Goal: Task Accomplishment & Management: Complete application form

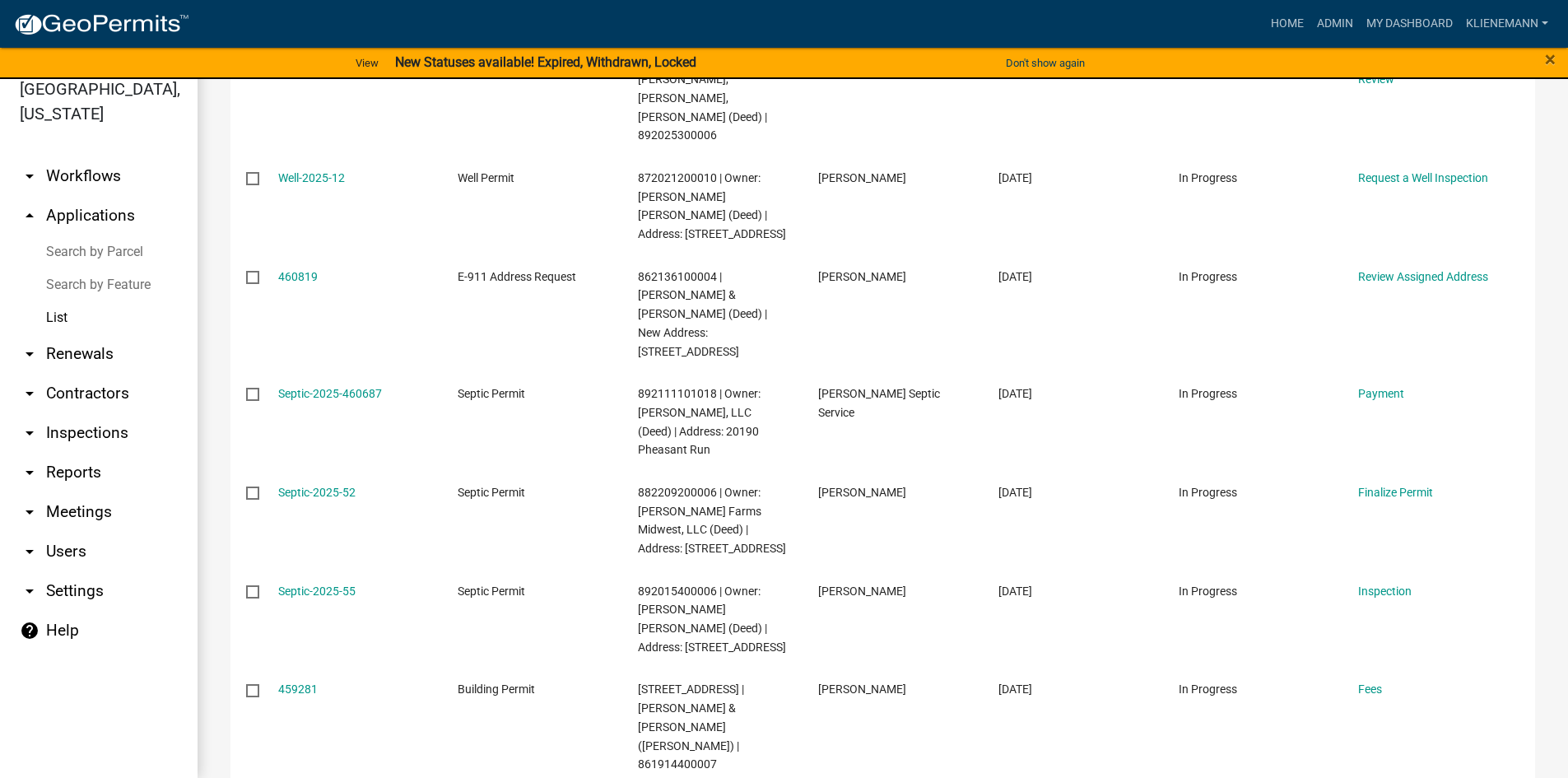
scroll to position [228, 0]
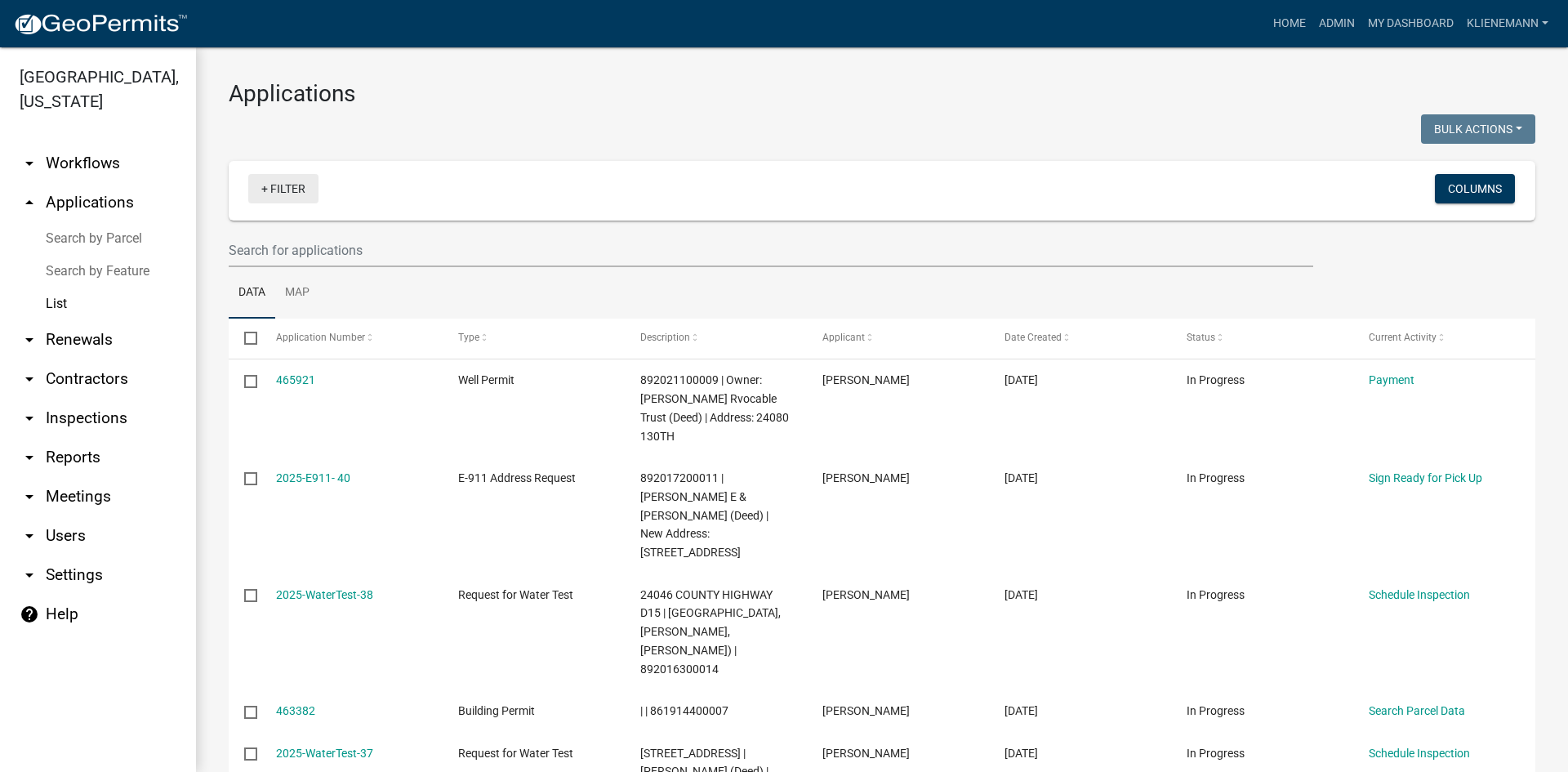
click at [272, 195] on link "+ Filter" at bounding box center [283, 189] width 71 height 30
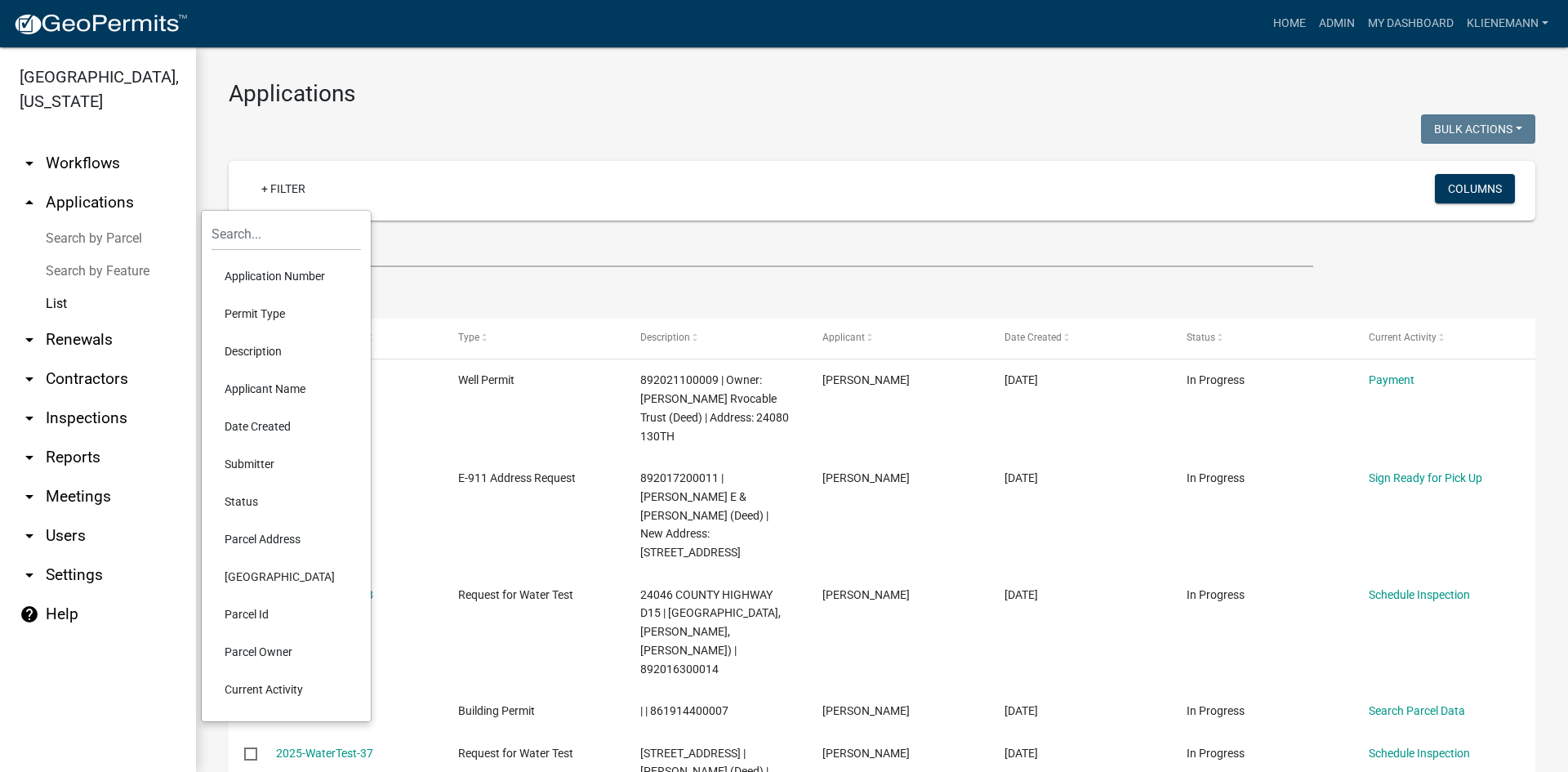
click at [275, 381] on li "Applicant Name" at bounding box center [287, 389] width 149 height 38
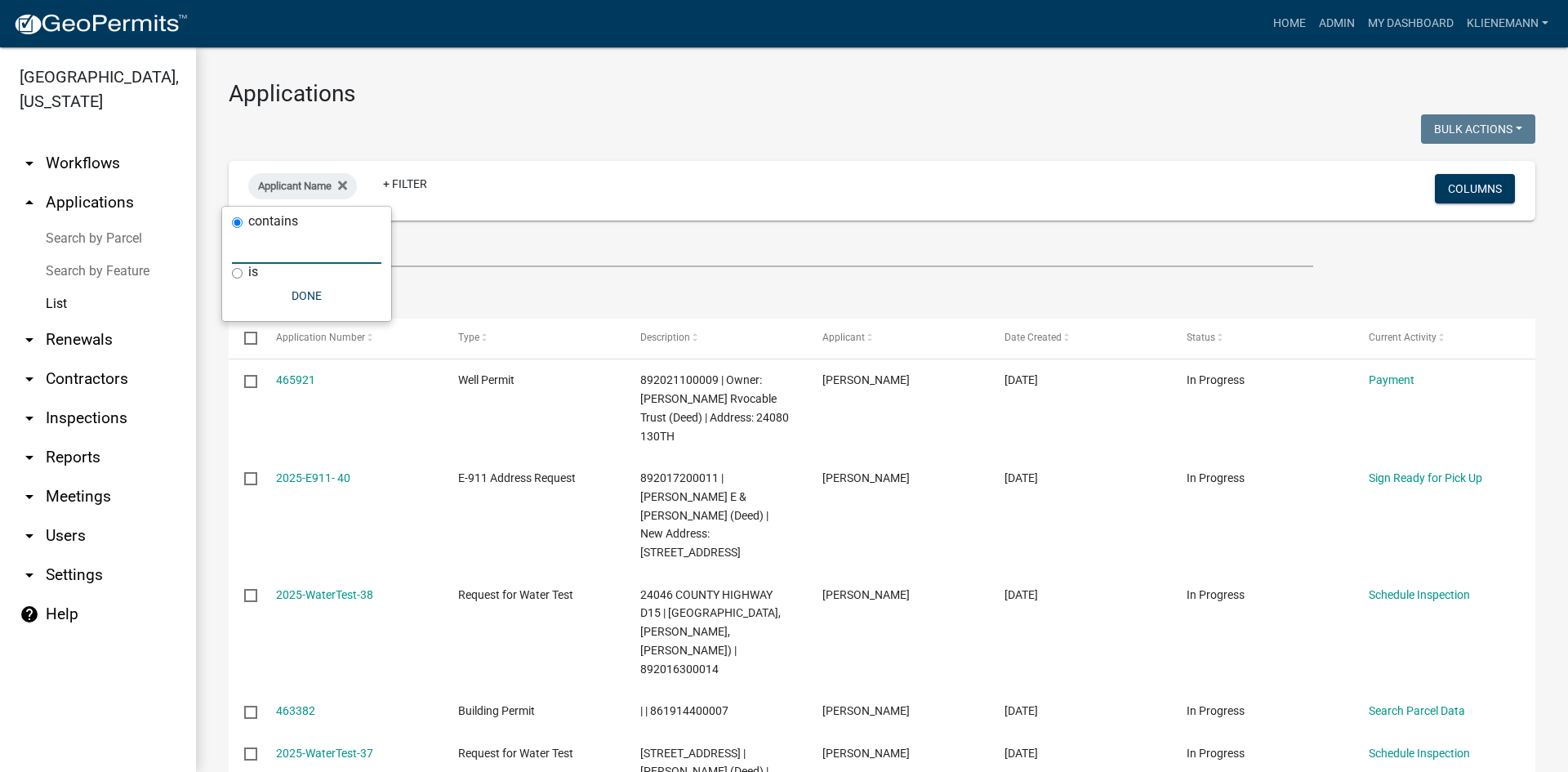
click at [256, 247] on input "text" at bounding box center [307, 247] width 149 height 34
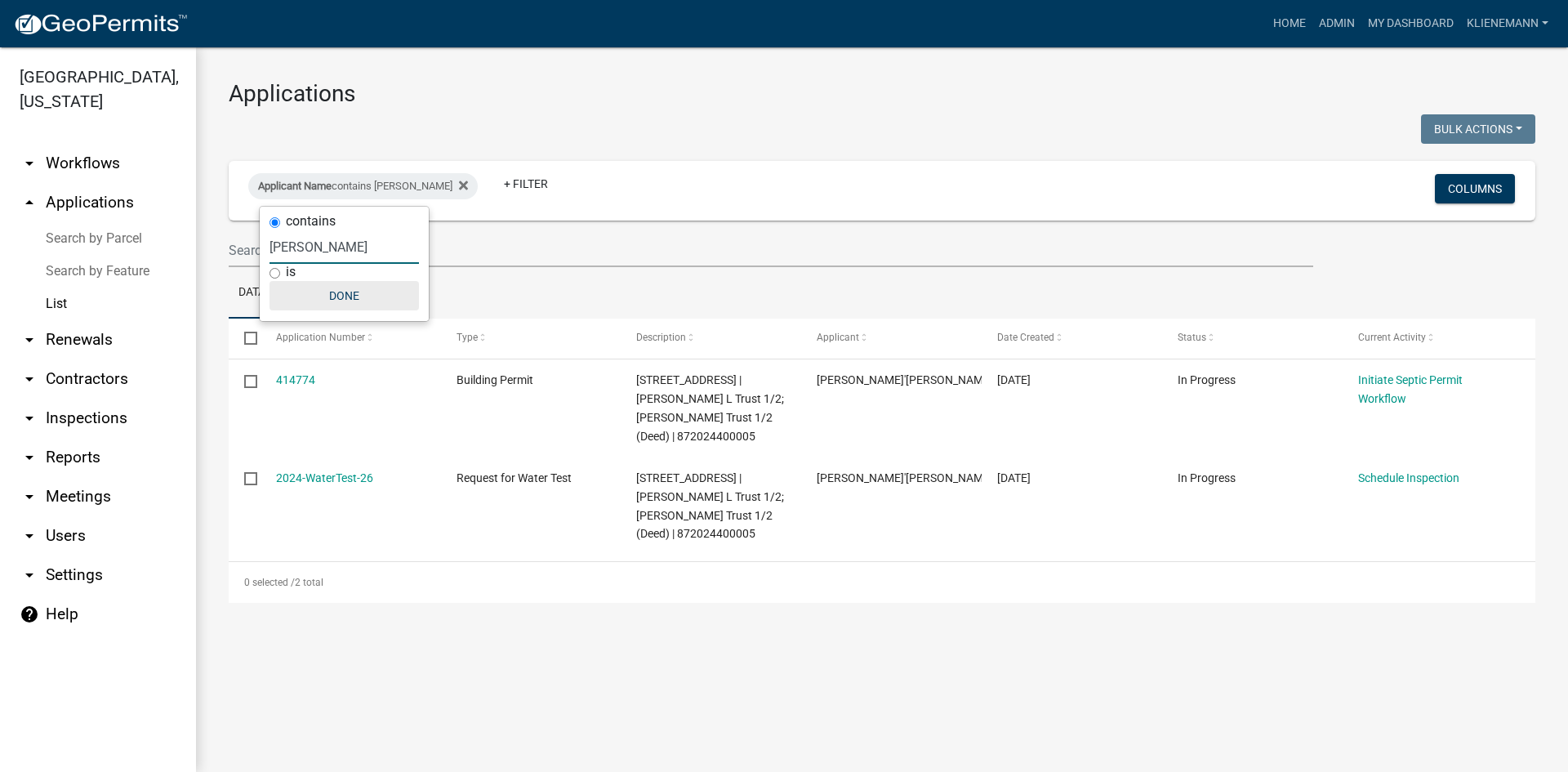
type input "[PERSON_NAME]"
click at [338, 299] on button "Done" at bounding box center [344, 296] width 149 height 30
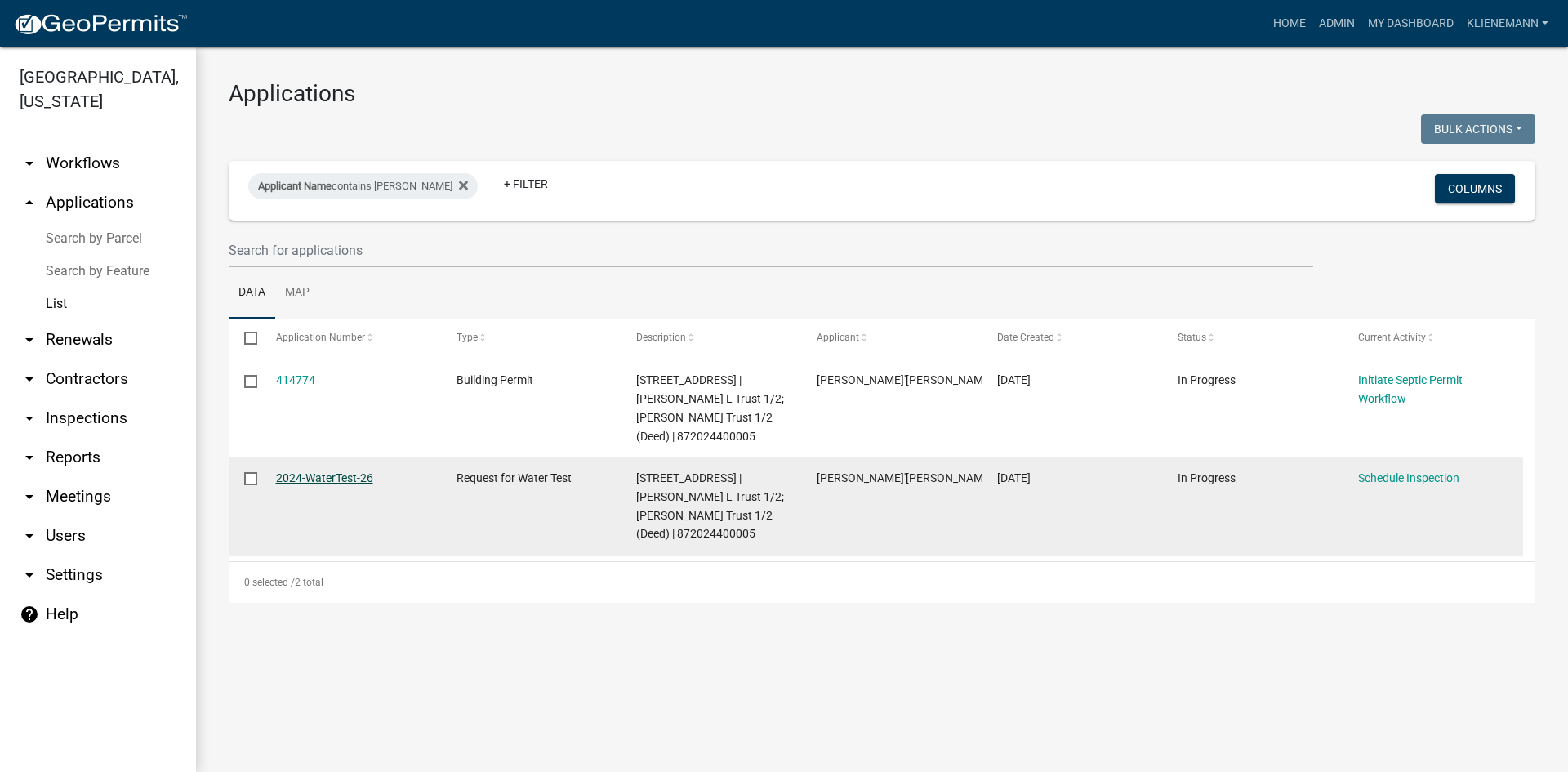
click at [336, 480] on link "2024-WaterTest-26" at bounding box center [324, 478] width 97 height 13
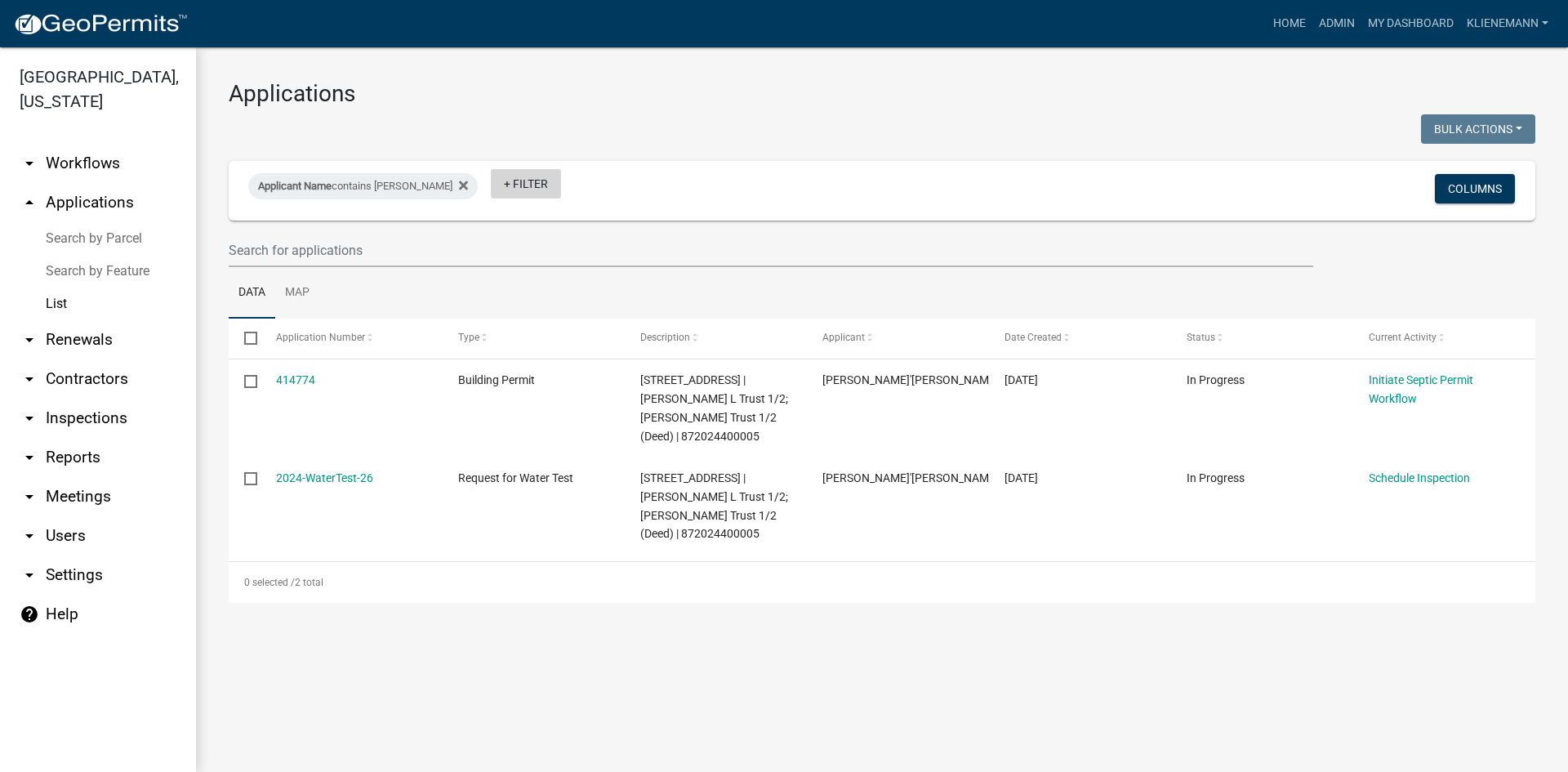
click at [491, 191] on link "+ Filter" at bounding box center [526, 184] width 71 height 30
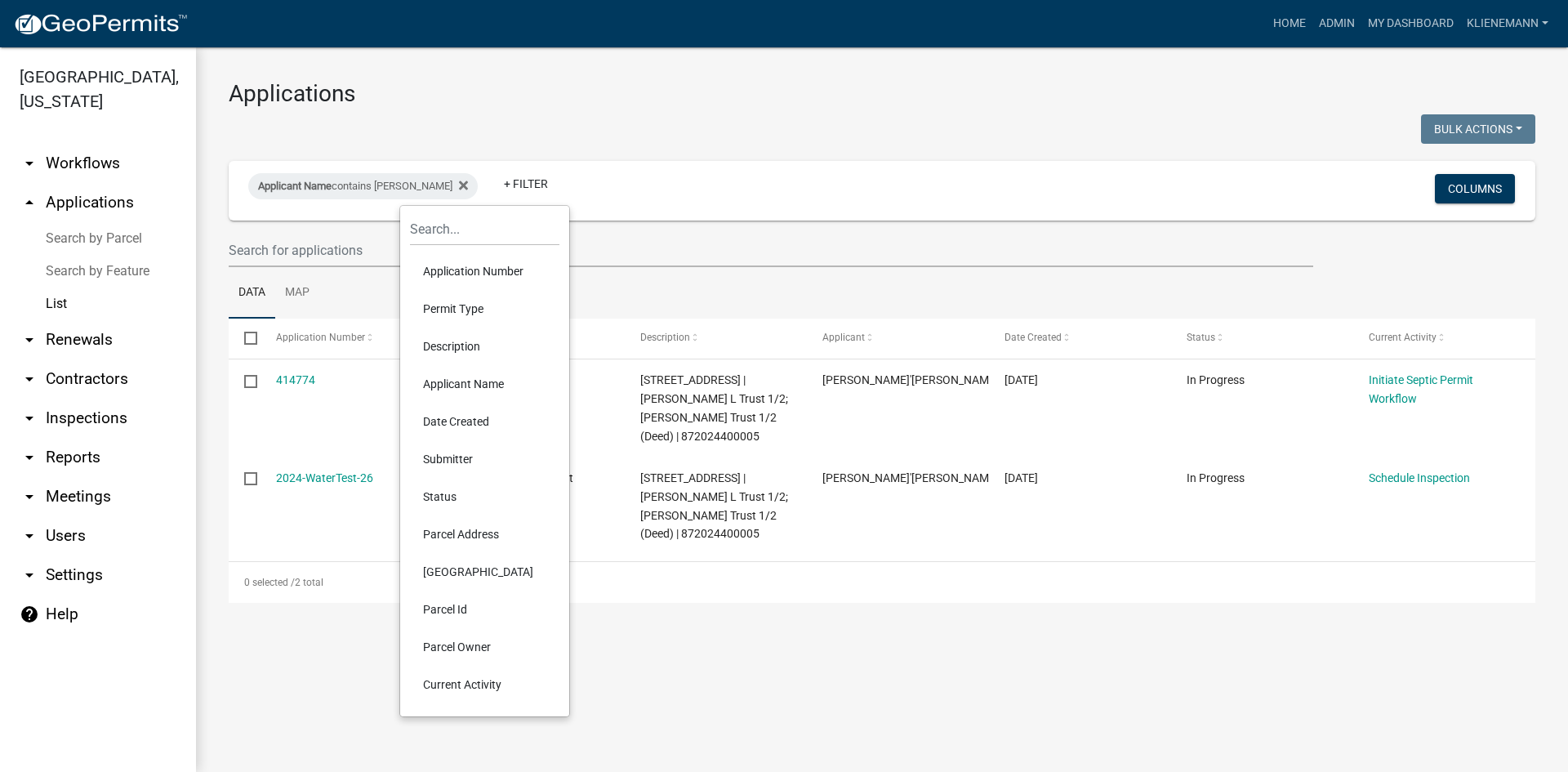
click at [482, 301] on li "Permit Type" at bounding box center [484, 309] width 149 height 38
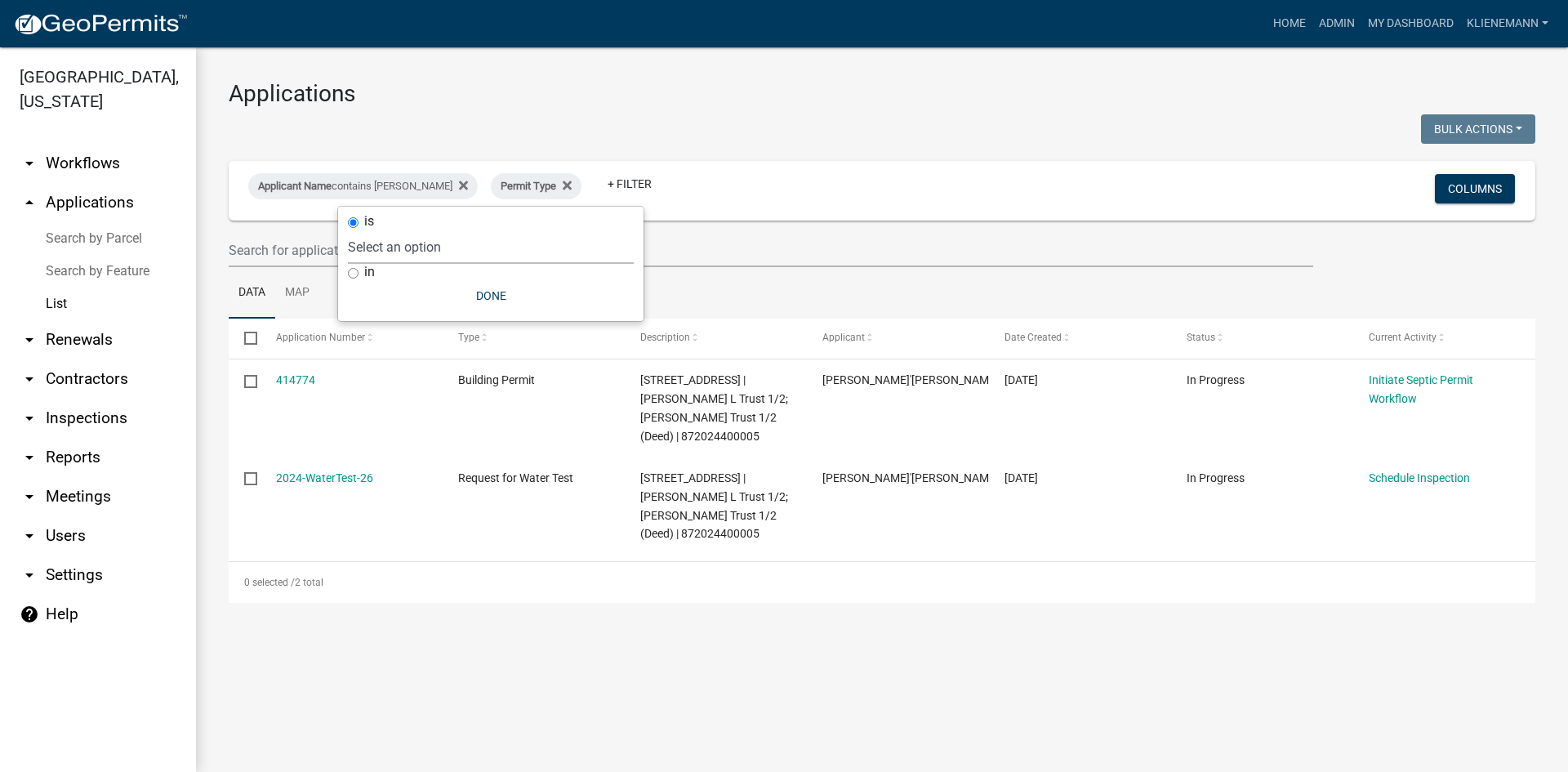
click at [471, 257] on select "Select an option Building Permit City Address Assigned Form Conditional/Special…" at bounding box center [491, 247] width 286 height 34
select select "cefe8216-929f-4f8b-8ef9-f9c364cd00c5"
click at [387, 231] on select "Select an option Building Permit City Address Assigned Form Conditional/Special…" at bounding box center [491, 247] width 286 height 34
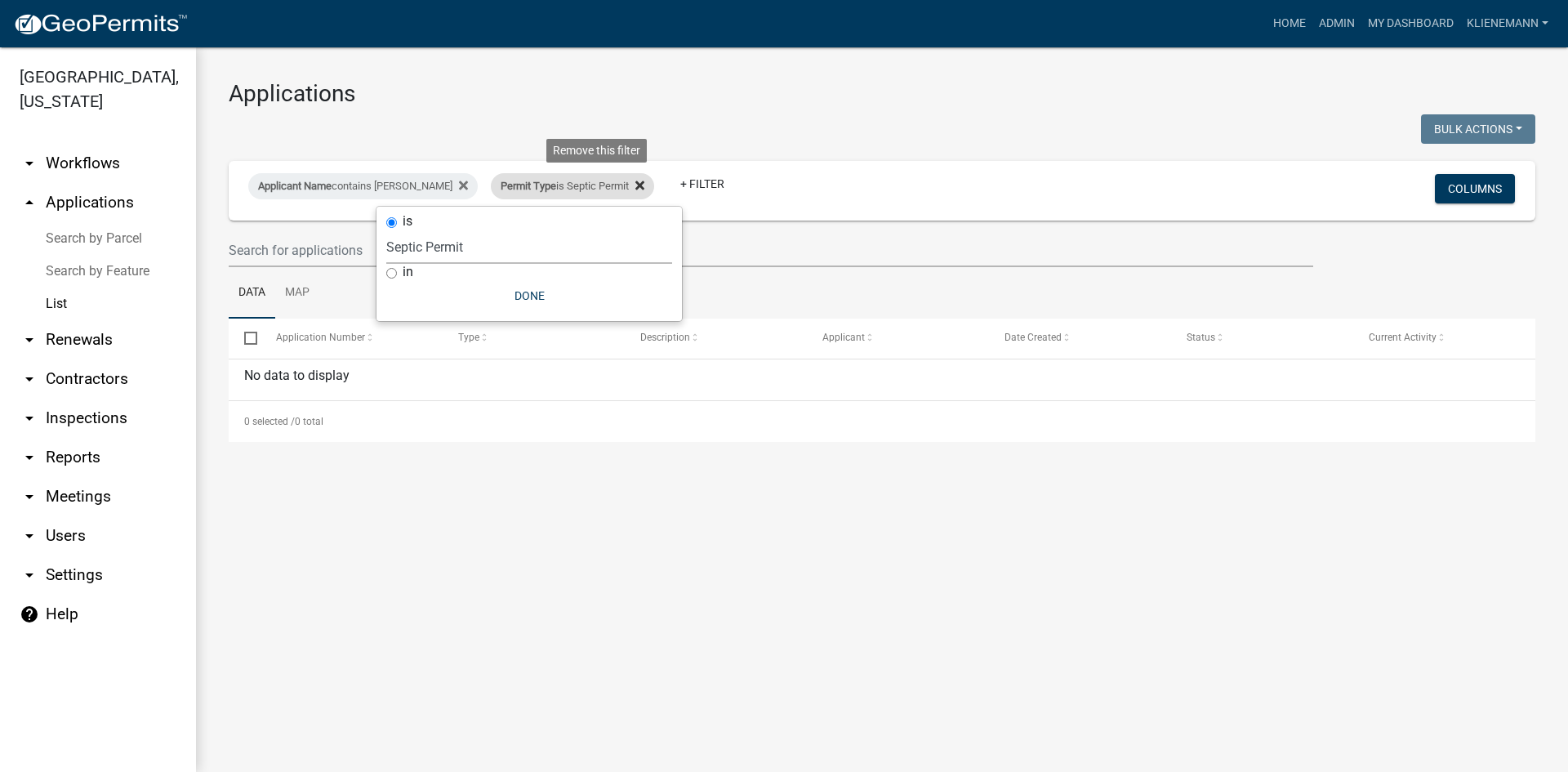
click at [635, 179] on icon at bounding box center [640, 186] width 9 height 13
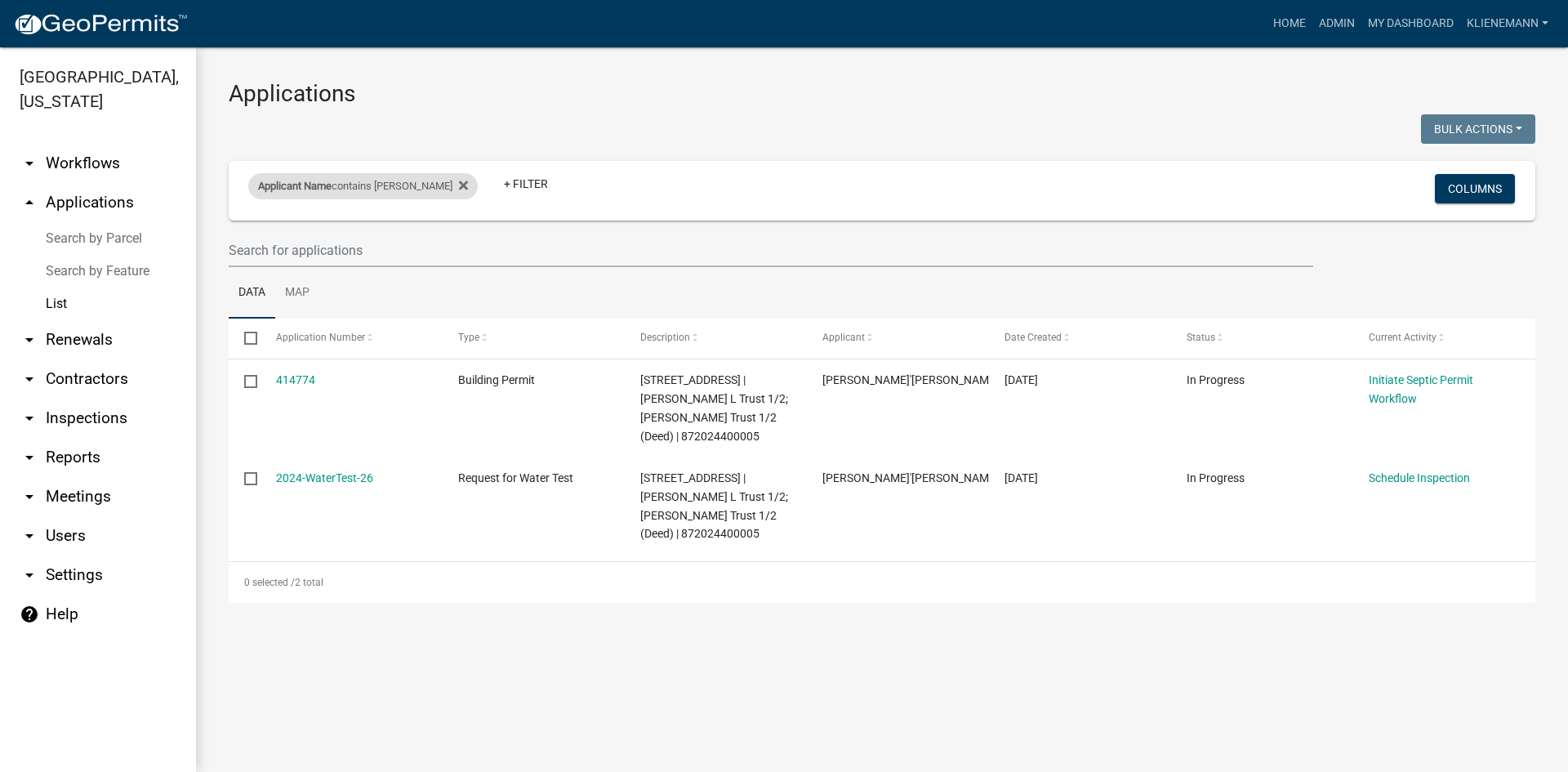
click at [431, 191] on div "Applicant Name contains [PERSON_NAME]" at bounding box center [363, 186] width 230 height 26
click at [459, 186] on icon at bounding box center [463, 186] width 9 height 13
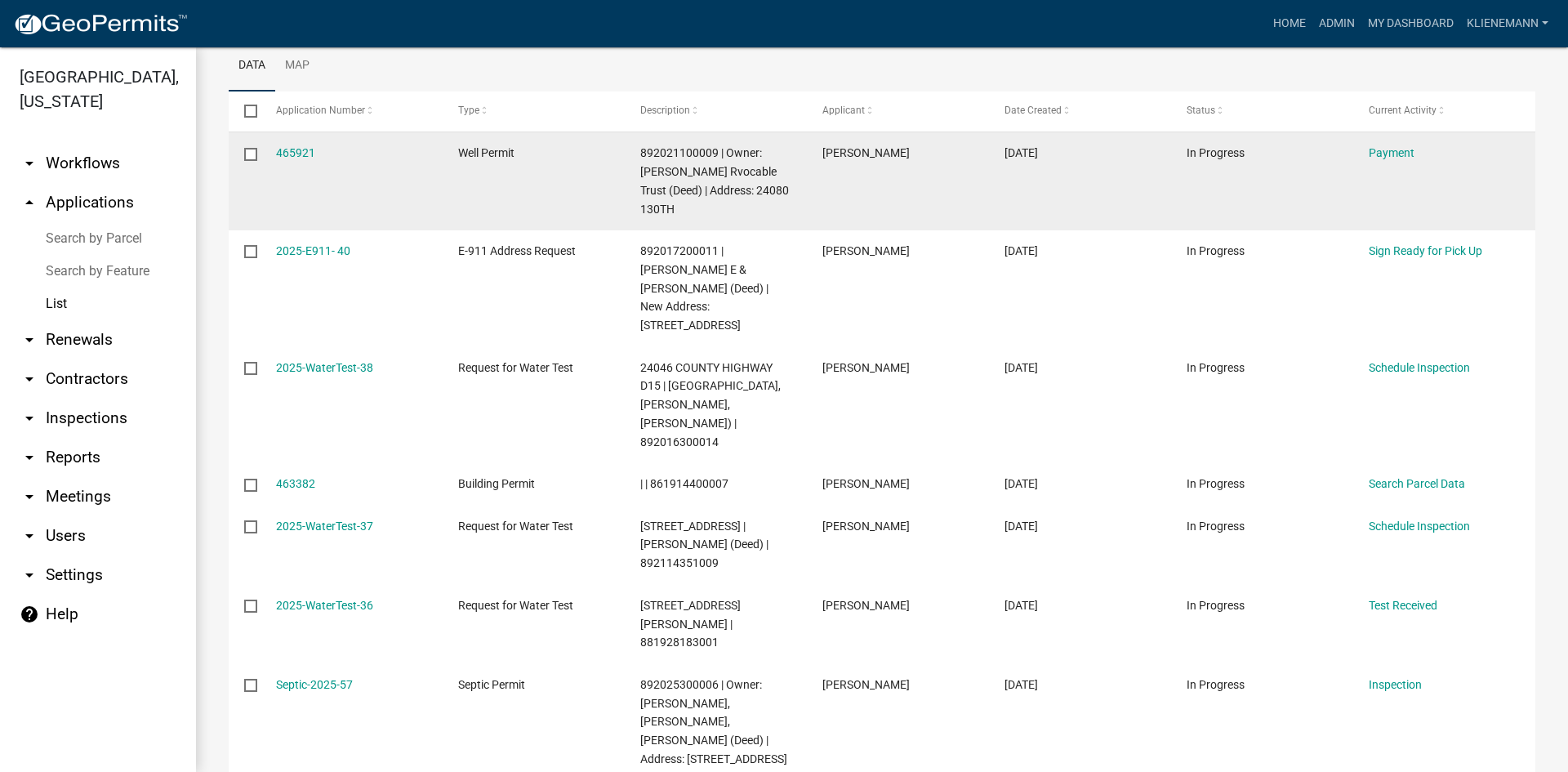
scroll to position [222, 0]
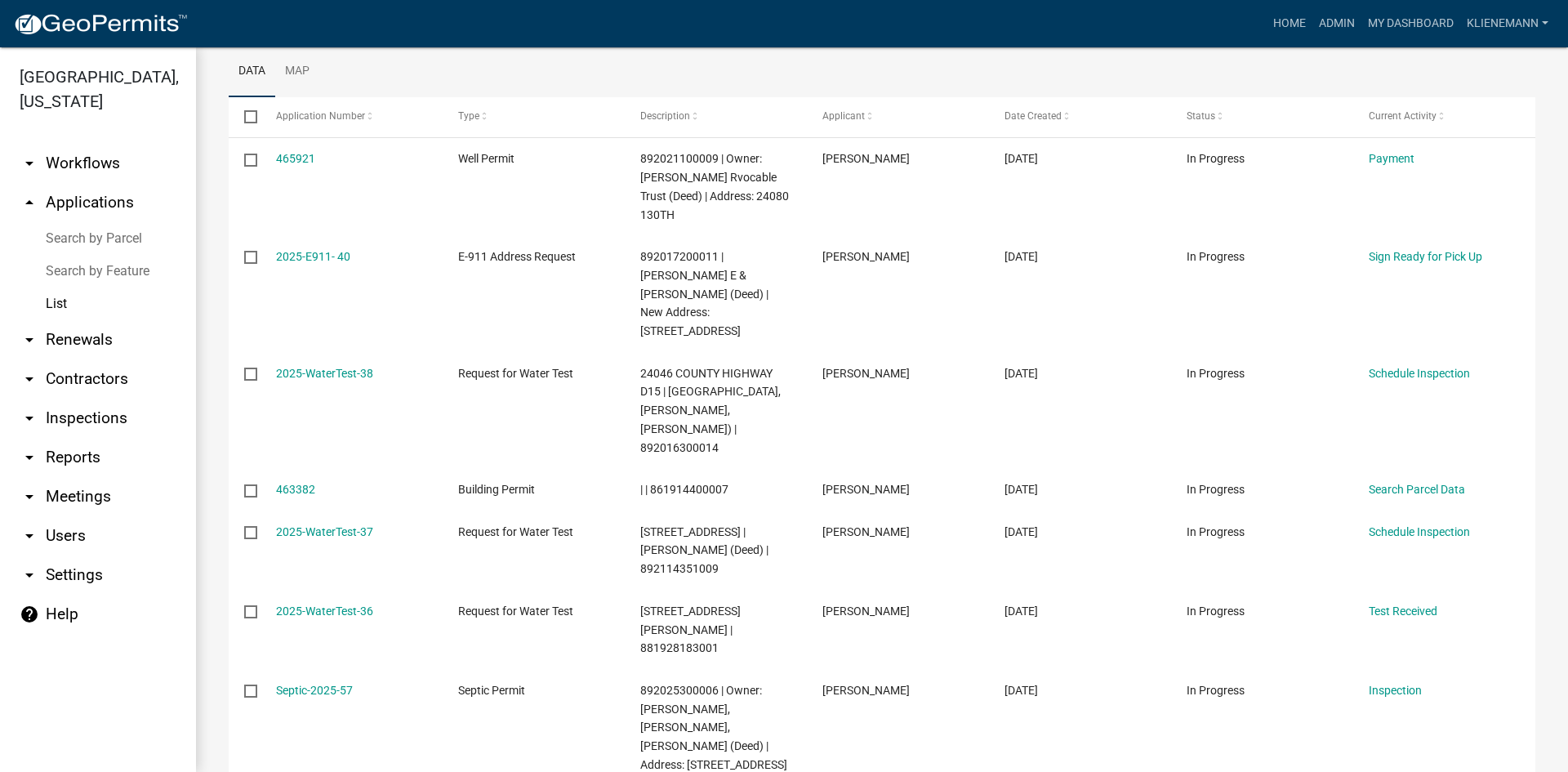
click at [54, 287] on link "List" at bounding box center [98, 304] width 196 height 33
click at [77, 255] on link "Search by Feature" at bounding box center [98, 271] width 196 height 33
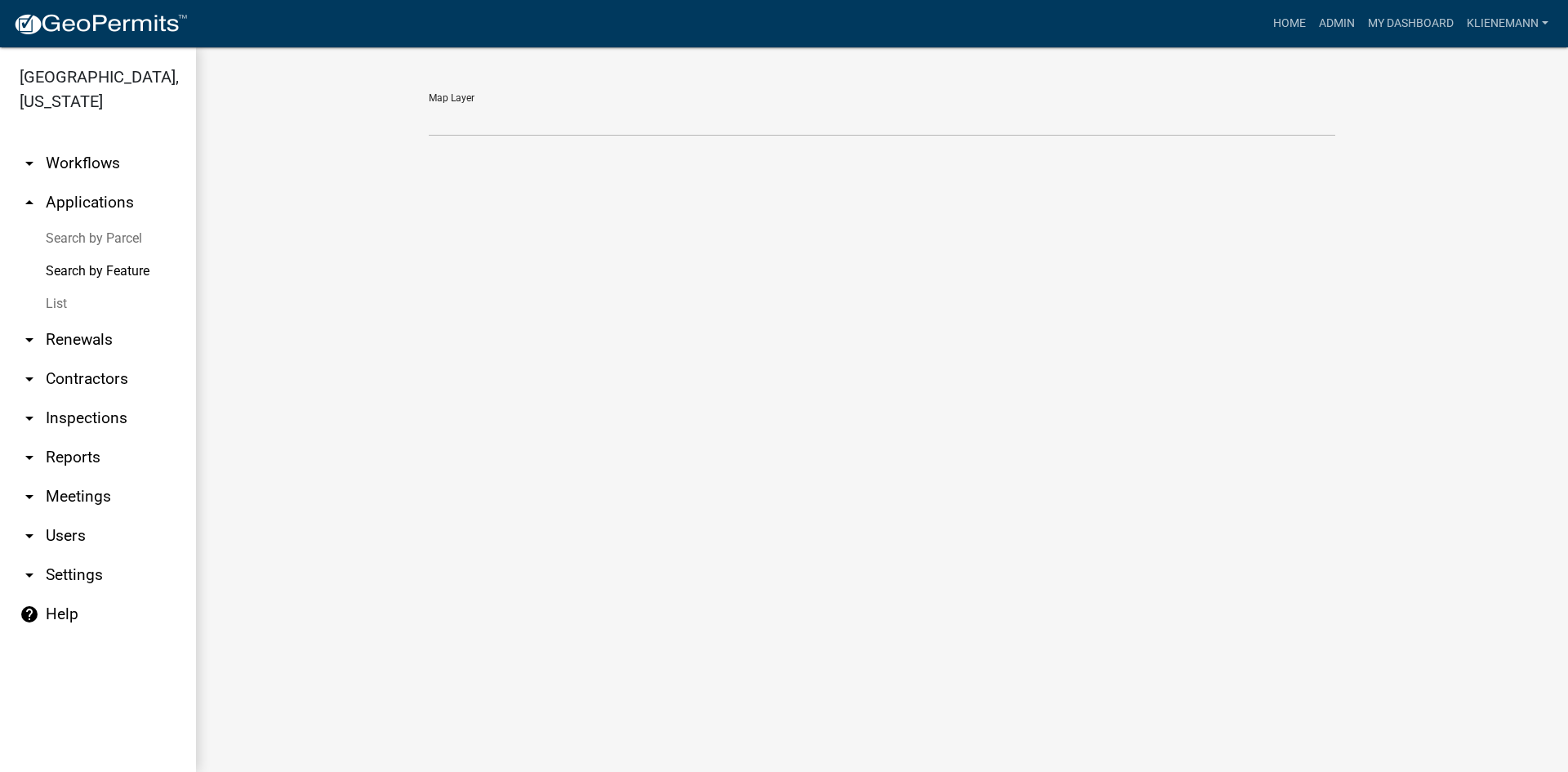
click at [63, 223] on link "Search by Parcel" at bounding box center [98, 239] width 196 height 33
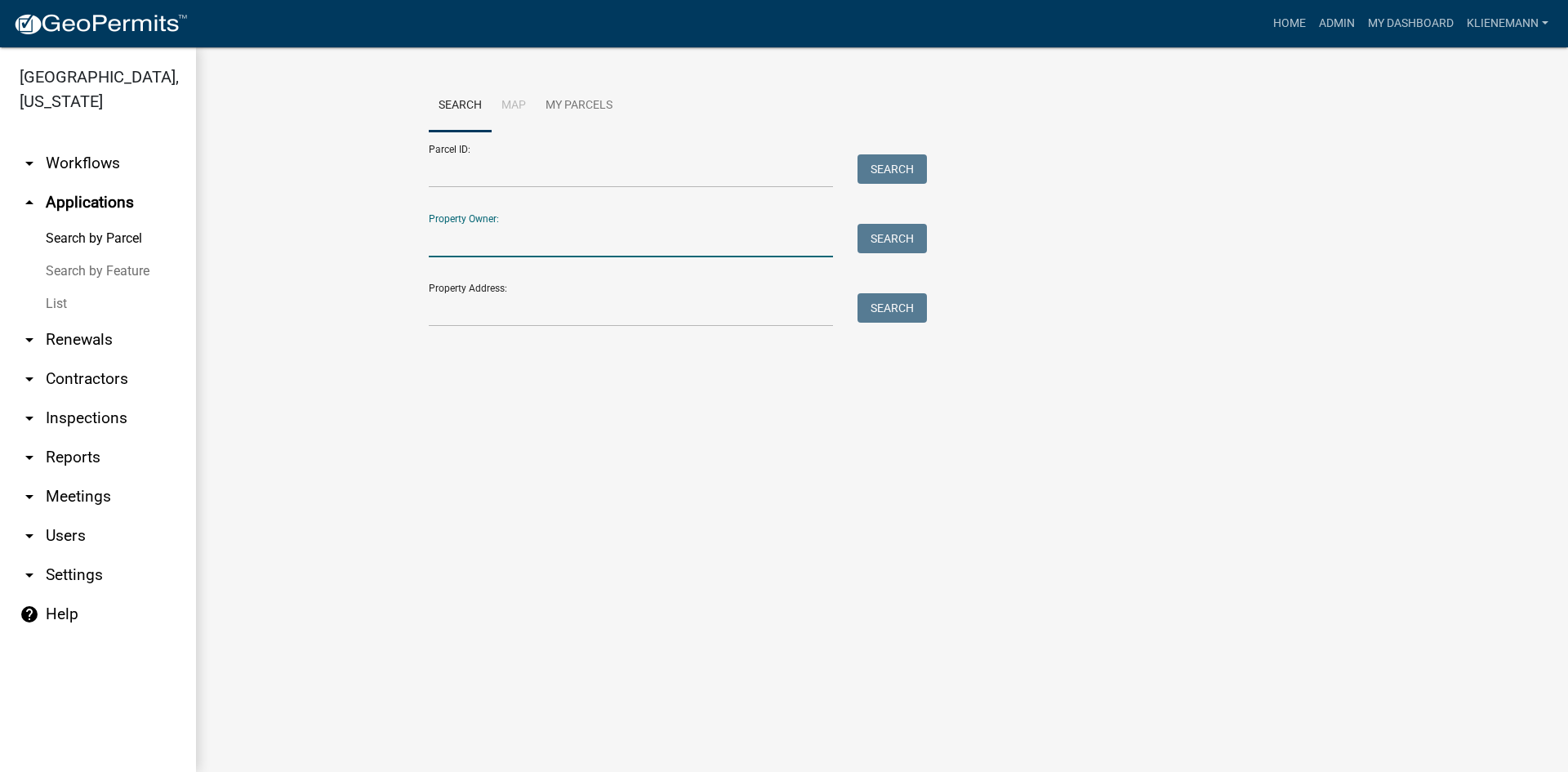
click at [448, 240] on input "Property Owner:" at bounding box center [630, 241] width 404 height 34
type input "[PERSON_NAME]-Rash [PERSON_NAME]"
click at [901, 246] on button "Search" at bounding box center [892, 239] width 70 height 30
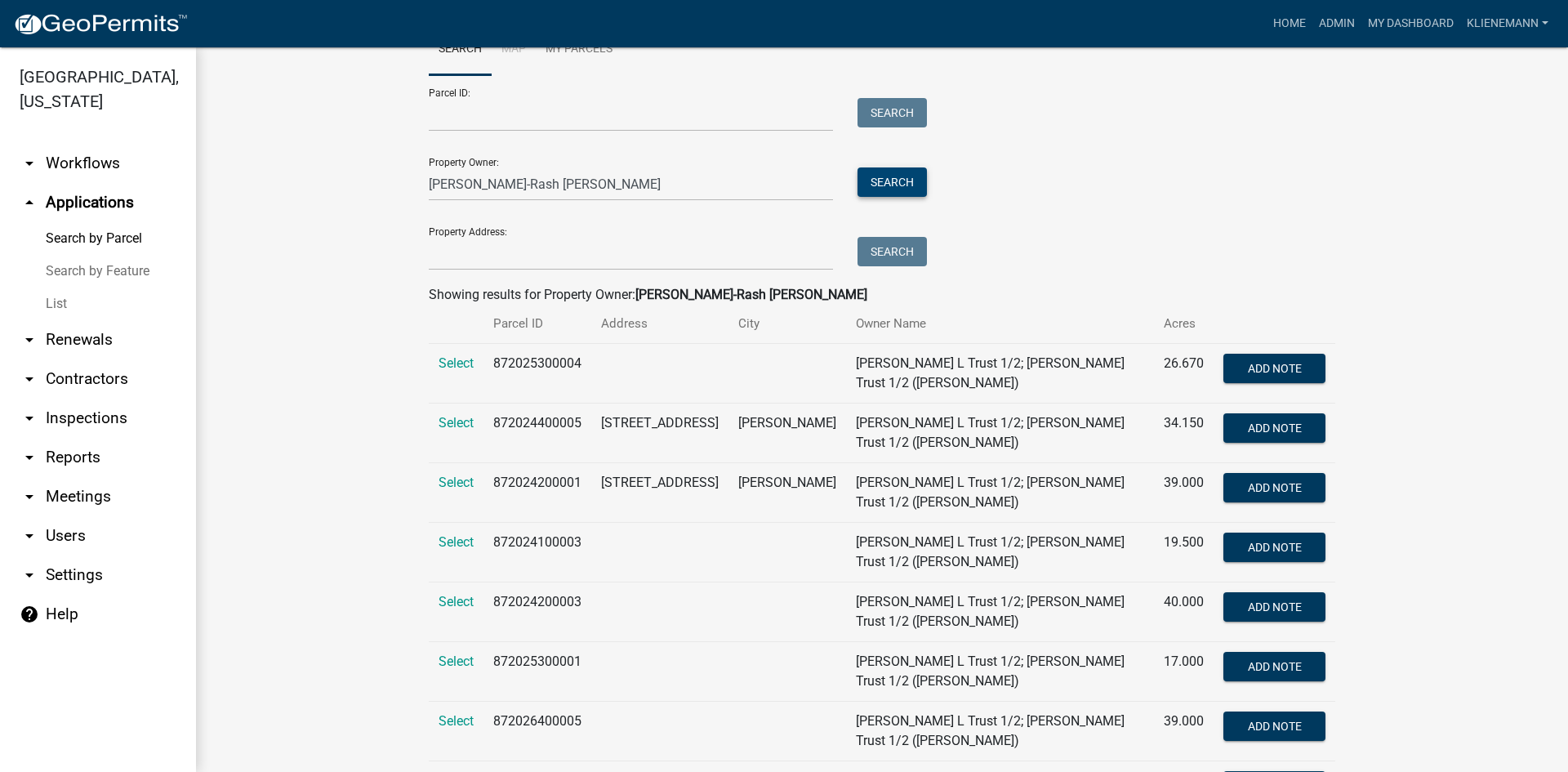
scroll to position [81, 0]
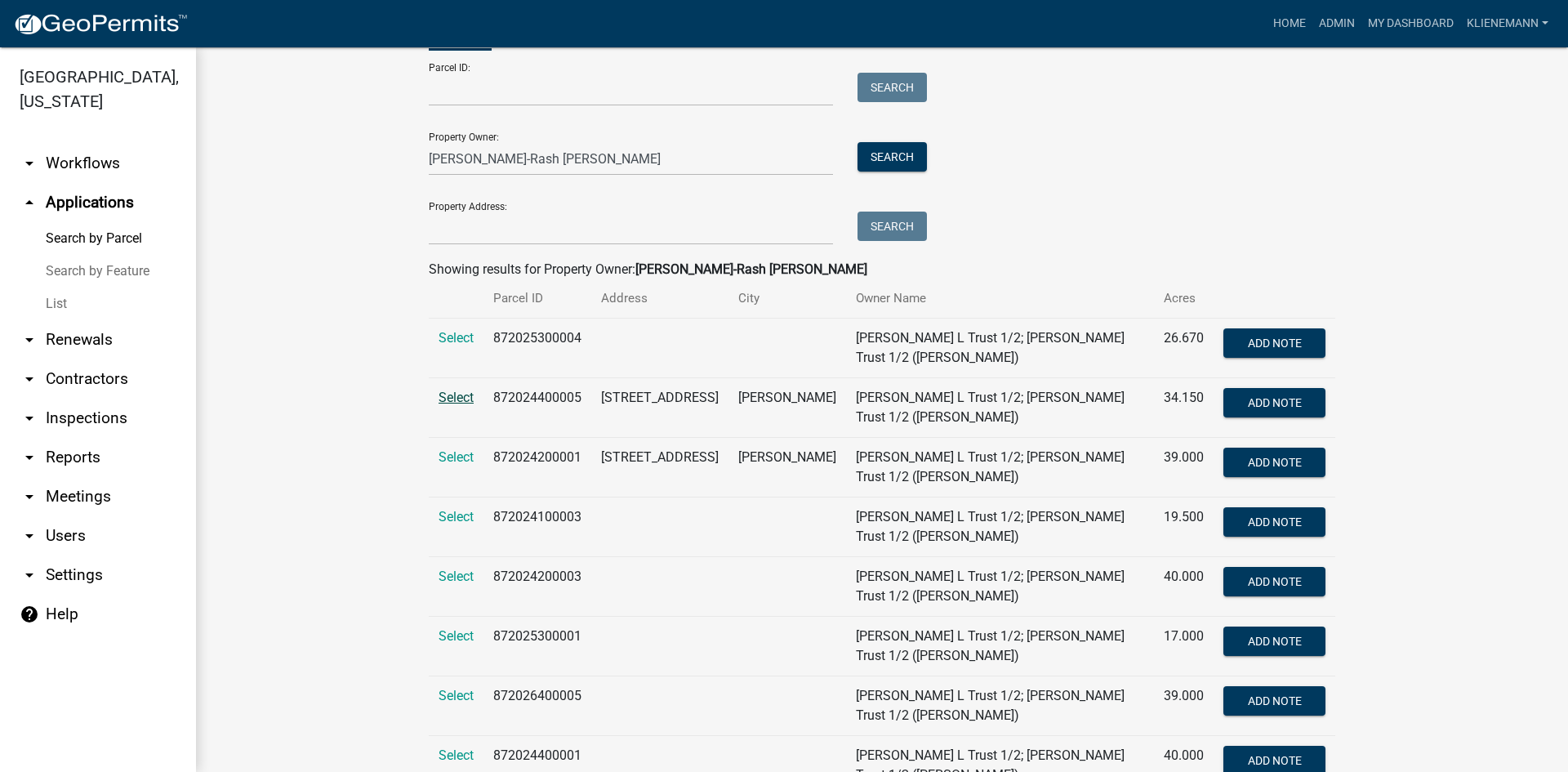
click at [461, 394] on span "Select" at bounding box center [456, 397] width 35 height 16
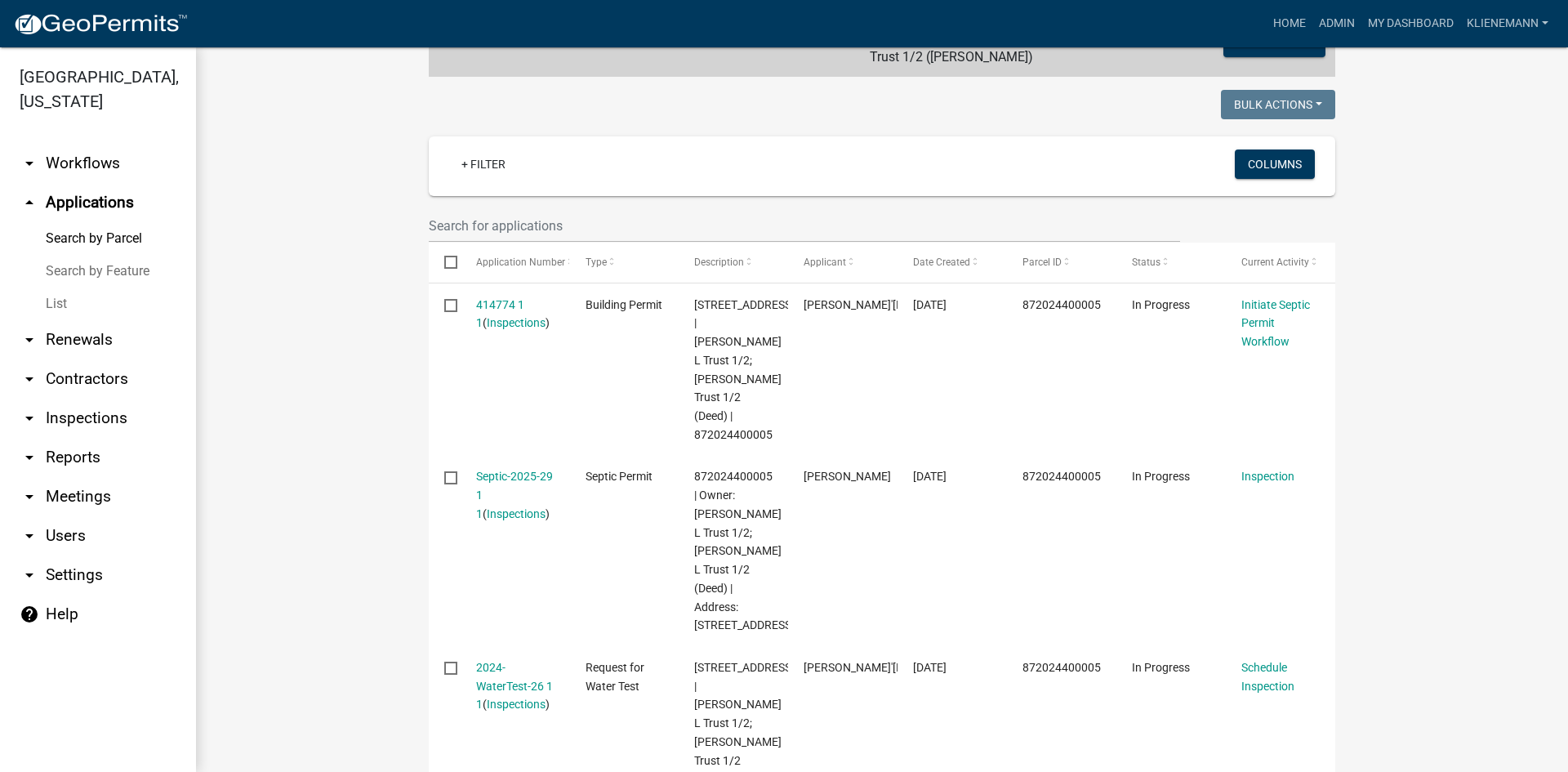
scroll to position [408, 0]
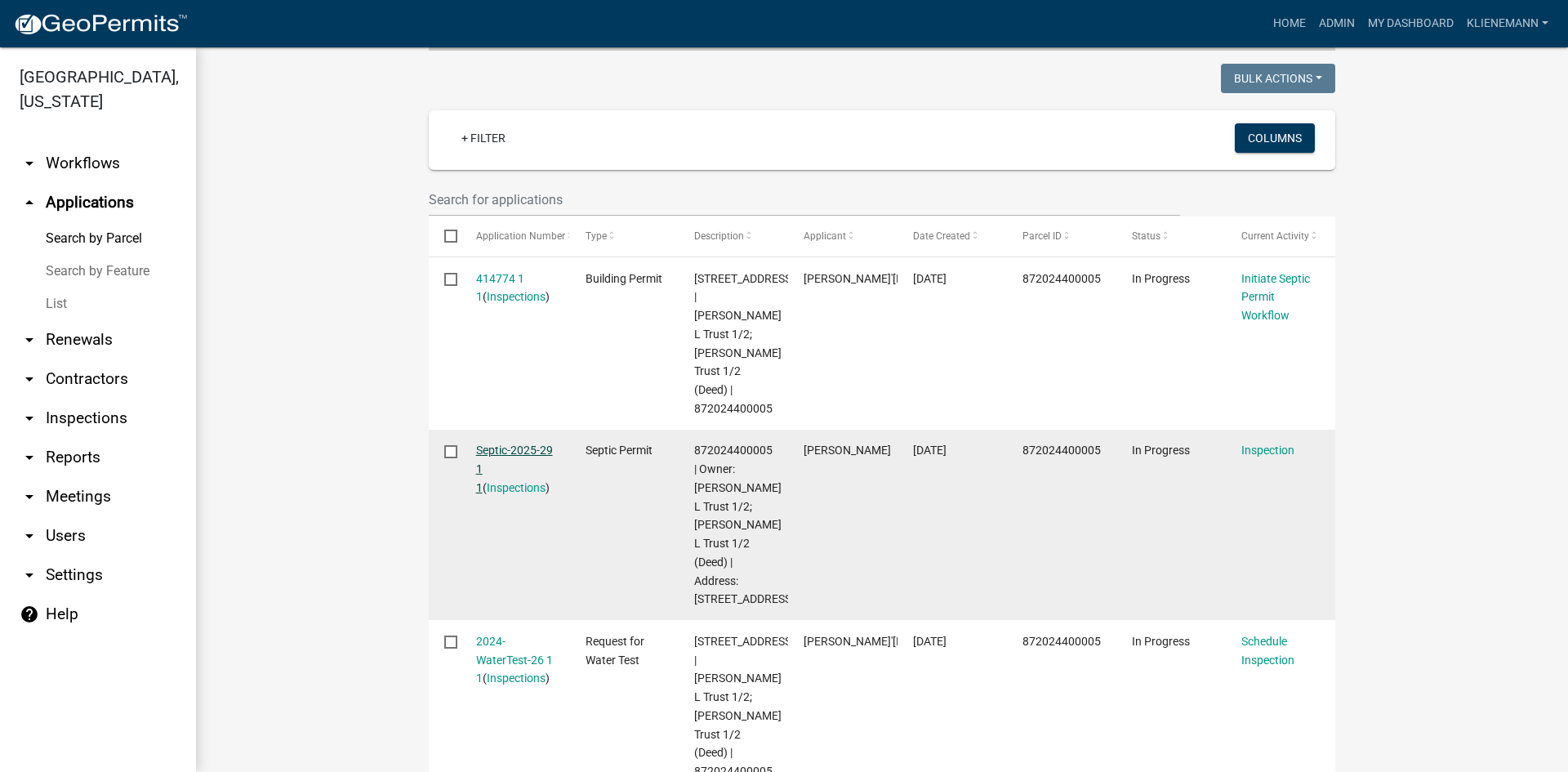
click at [545, 443] on link "Septic-2025-29 1 1" at bounding box center [515, 469] width 77 height 51
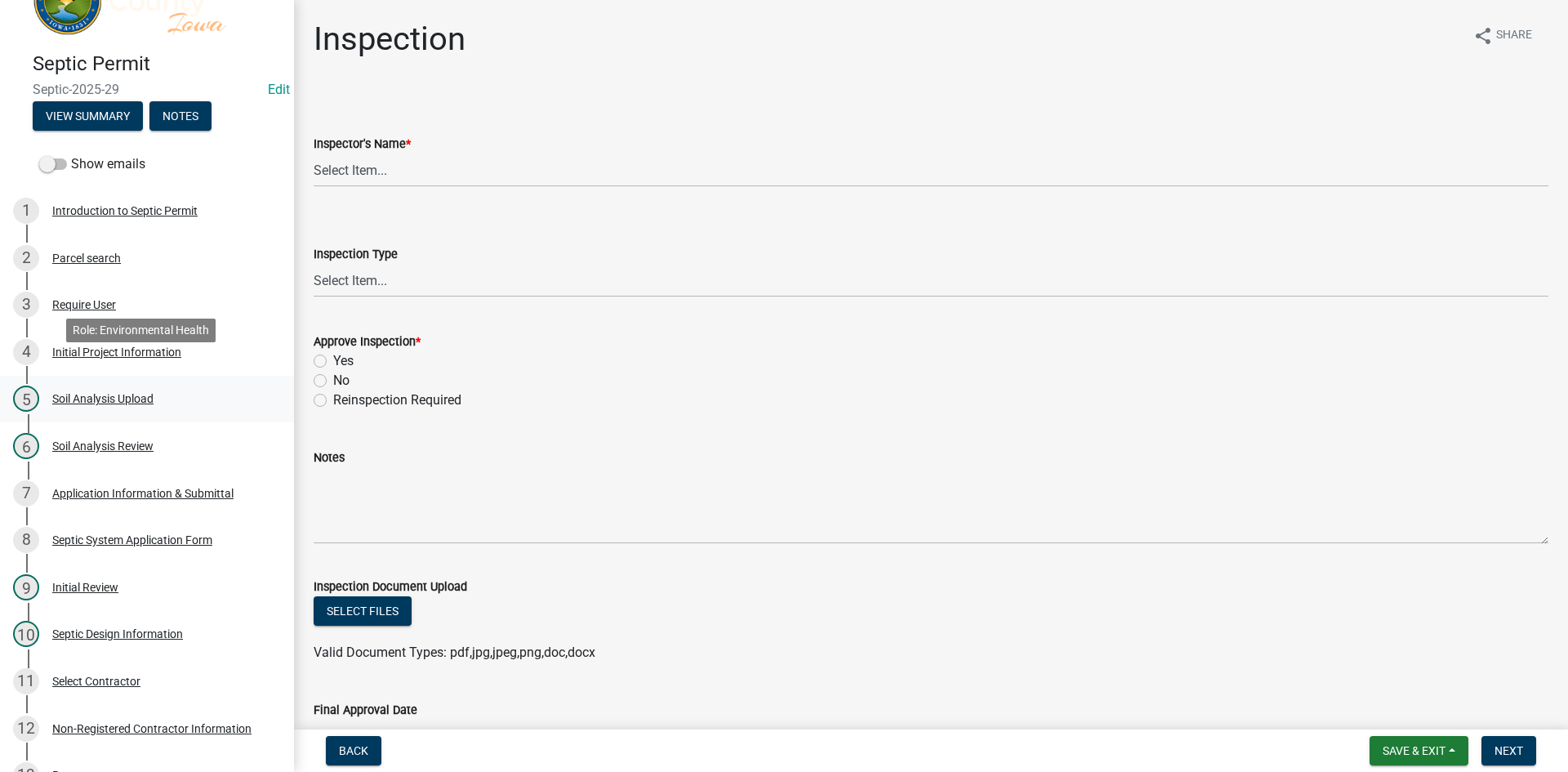
scroll to position [81, 0]
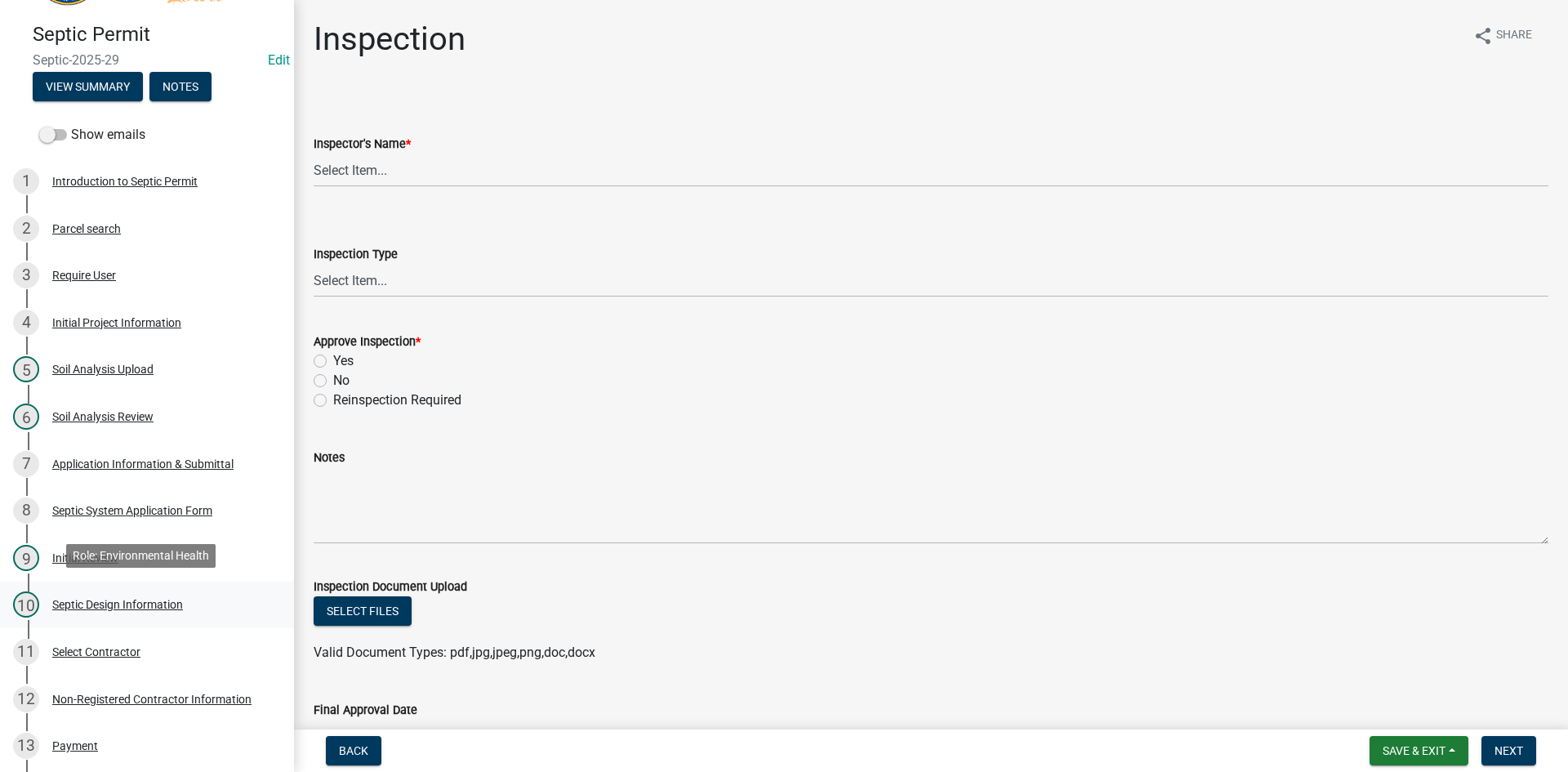
click at [114, 599] on div "Septic Design Information" at bounding box center [117, 604] width 131 height 11
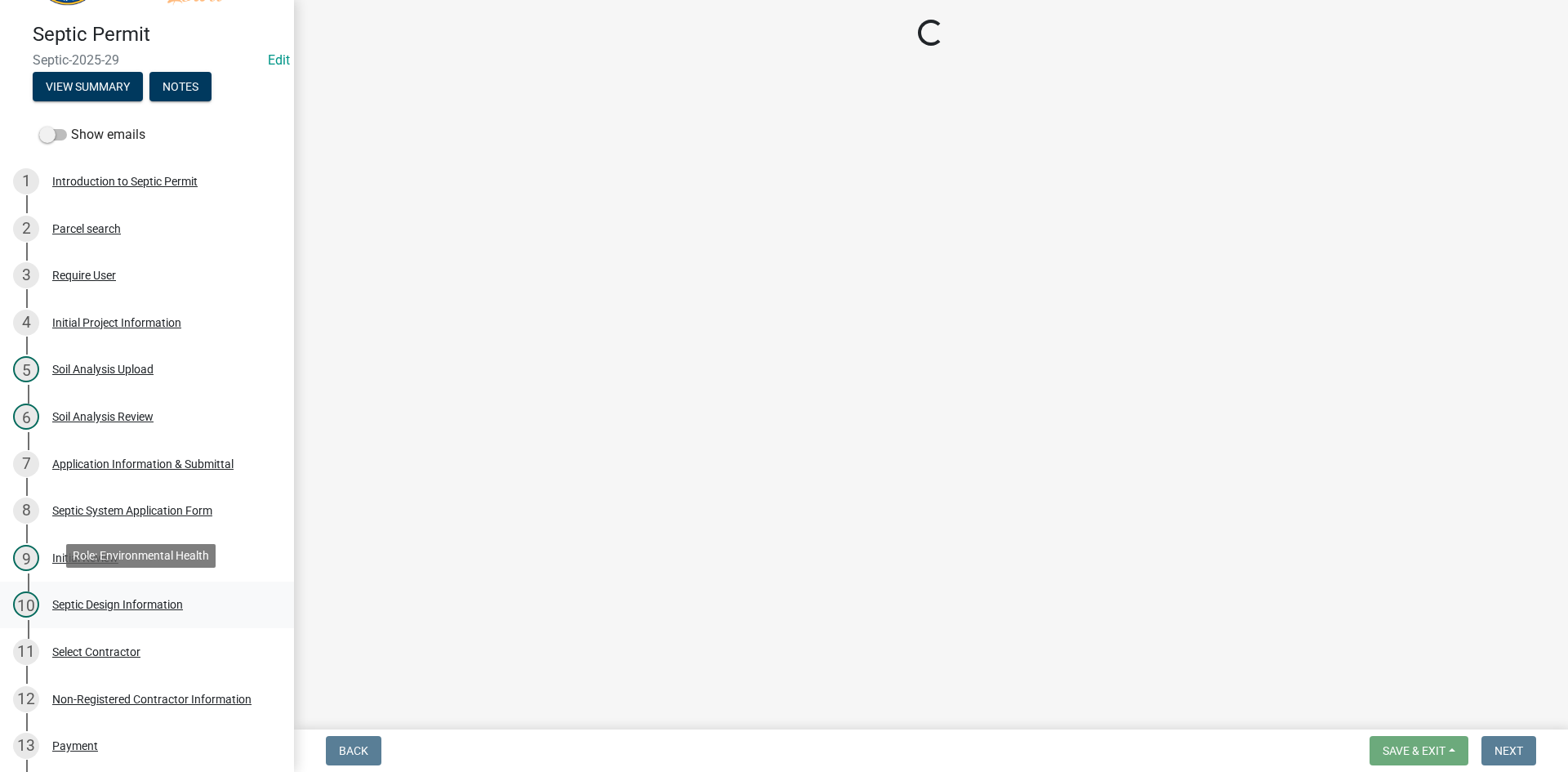
select select "92abfdc4-a32e-4fda-8546-51d3978c14c9"
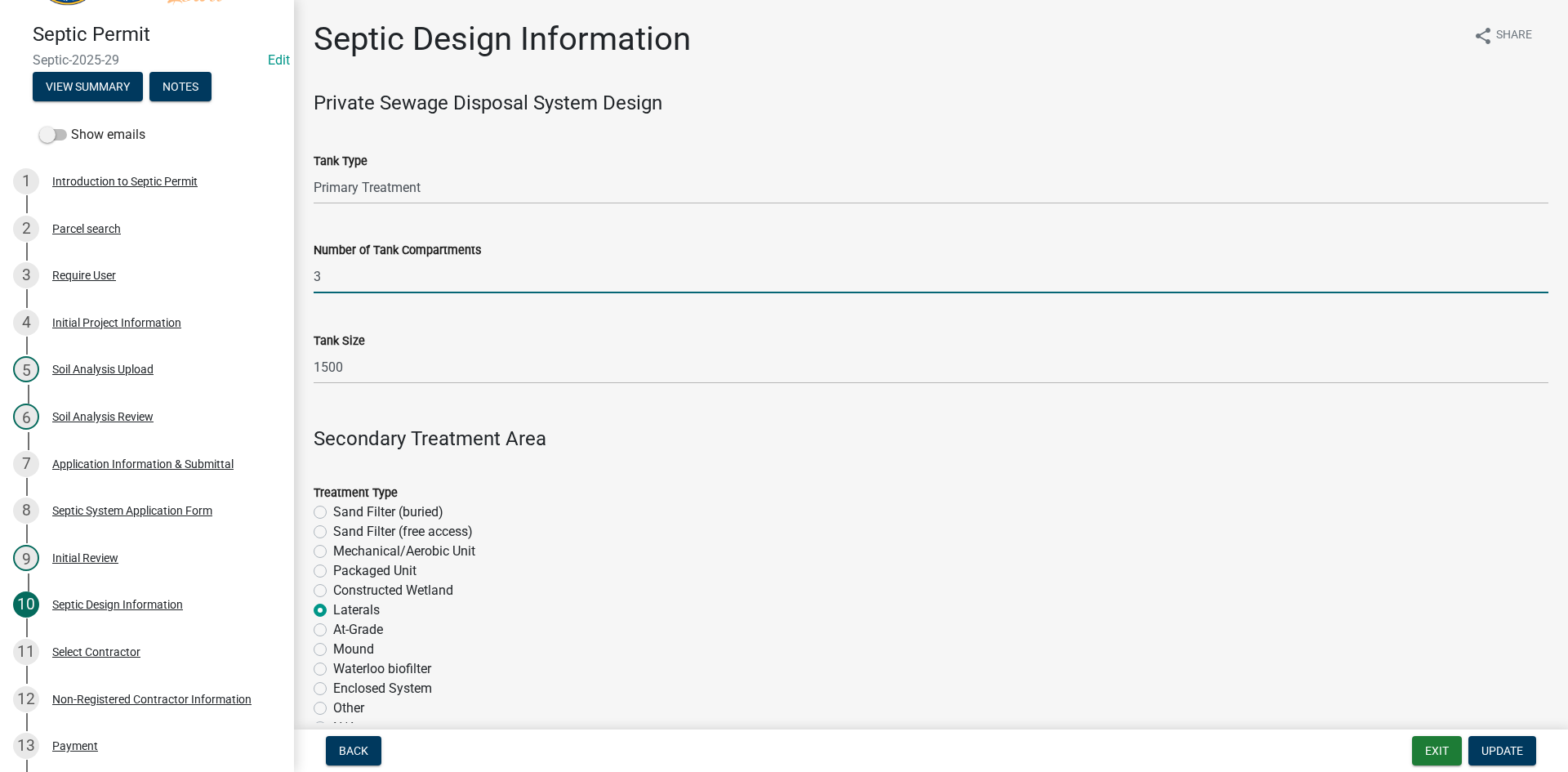
click at [379, 276] on input "3" at bounding box center [931, 276] width 1235 height 34
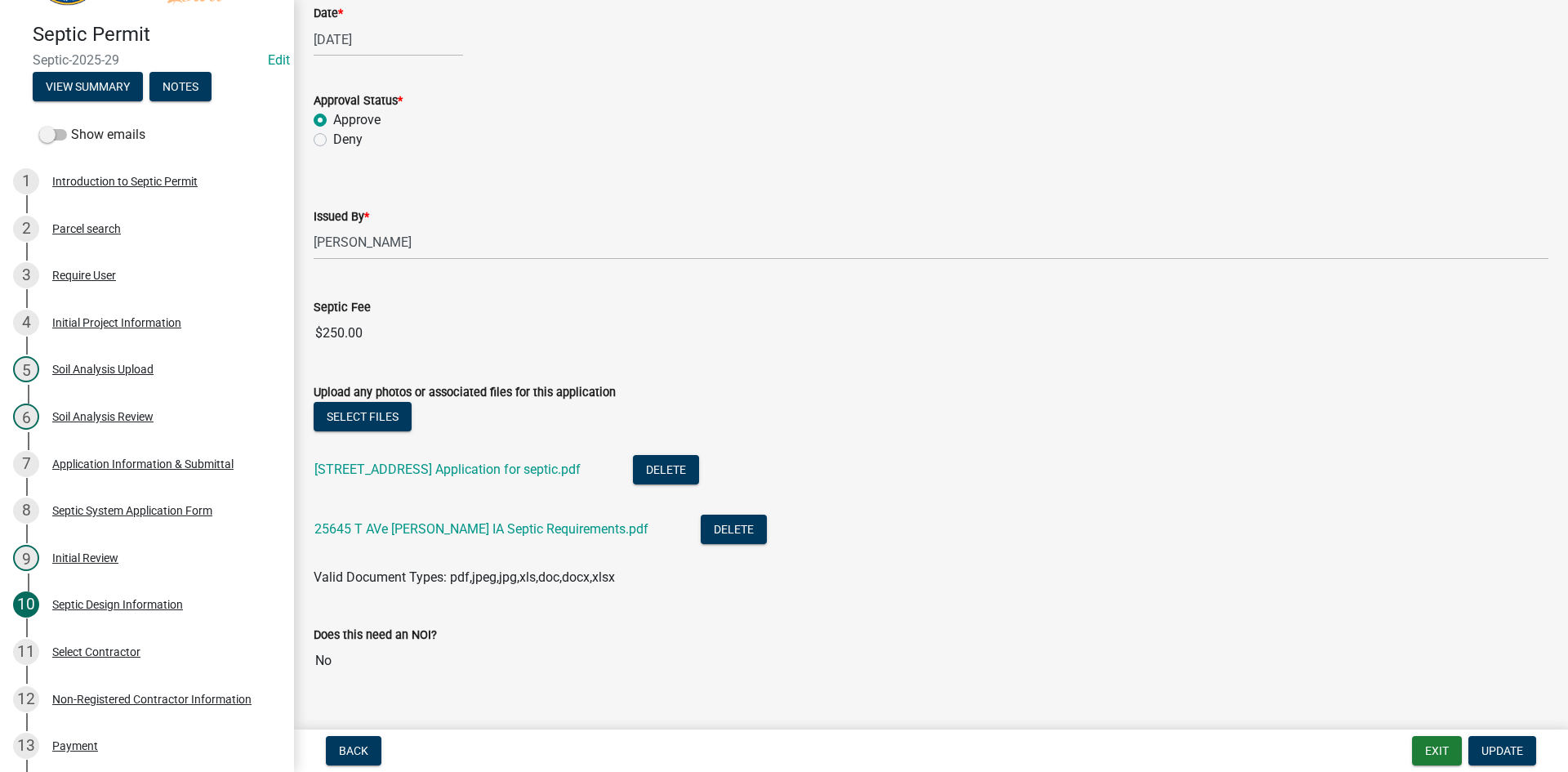
scroll to position [1389, 0]
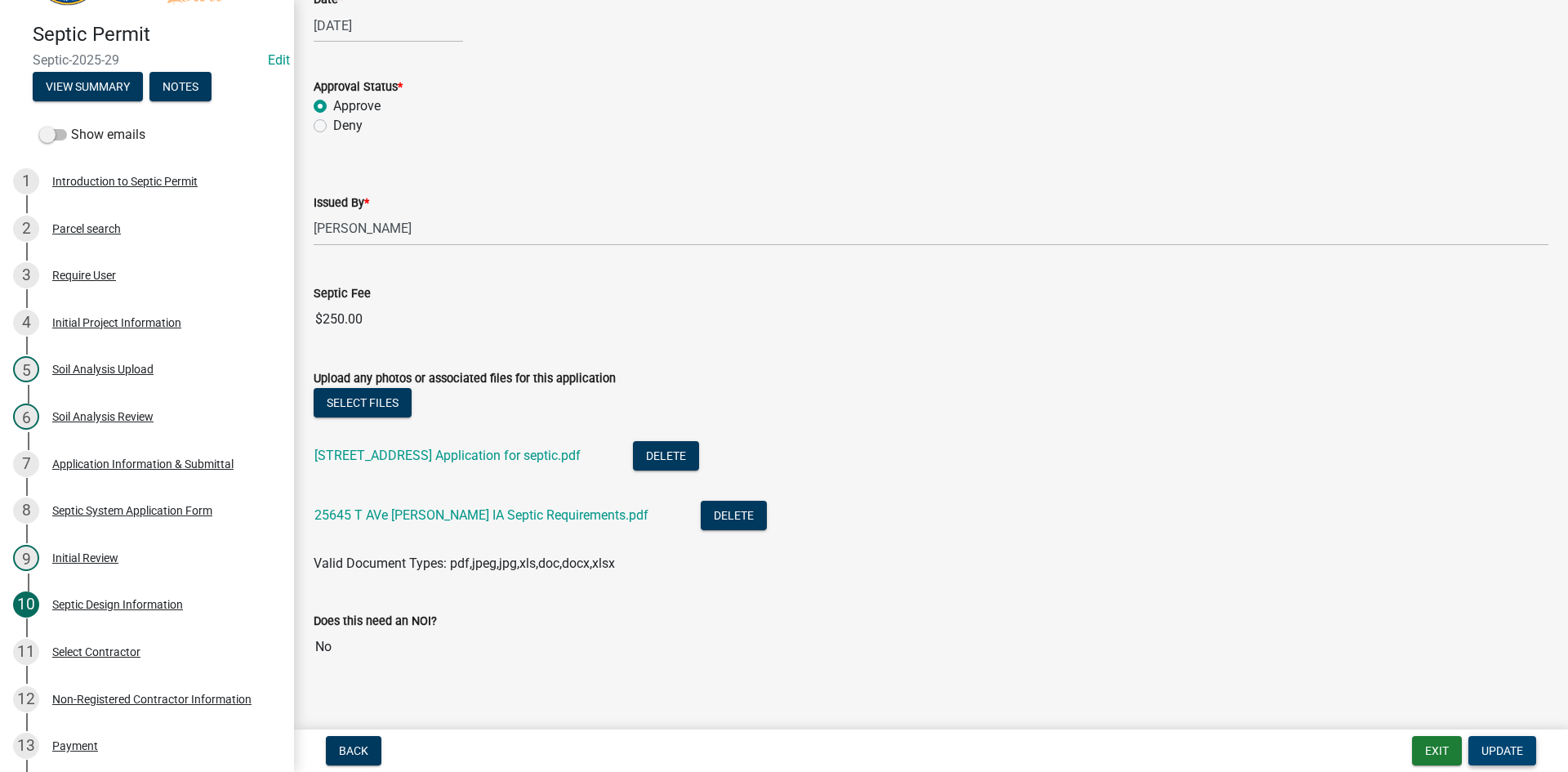
type input "2"
click at [1475, 744] on button "Update" at bounding box center [1502, 751] width 68 height 30
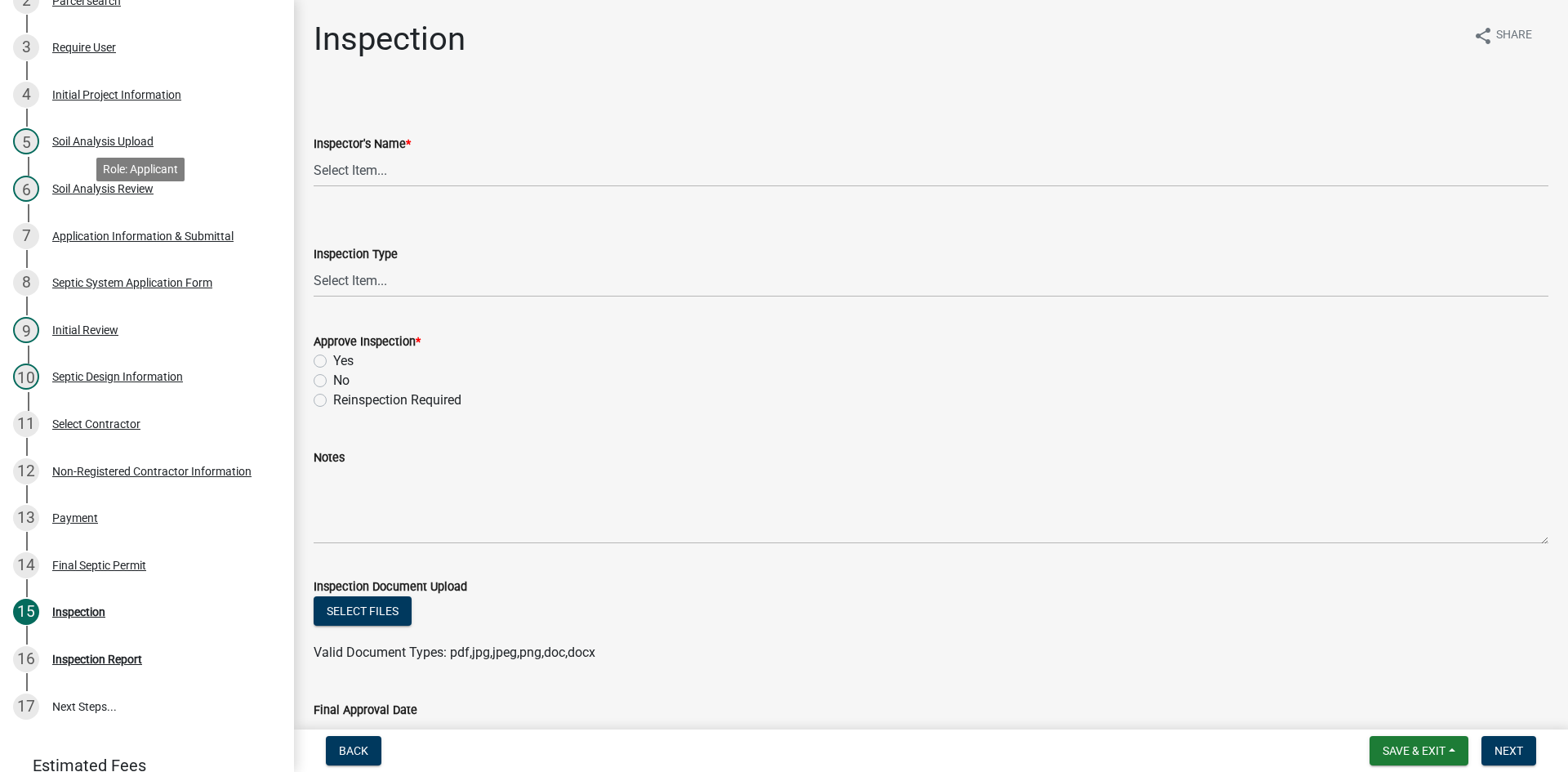
scroll to position [327, 0]
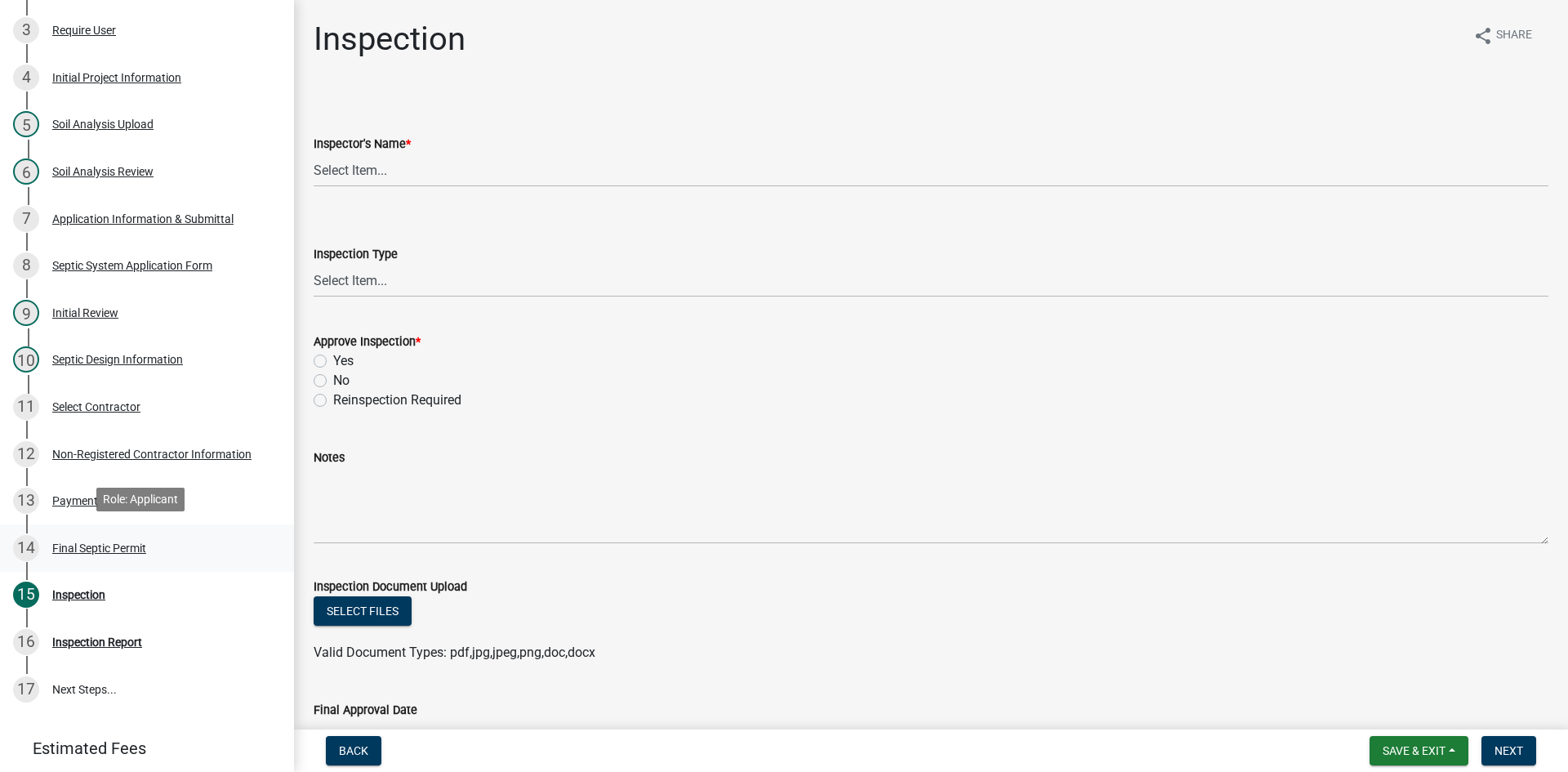
click at [121, 543] on div "Final Septic Permit" at bounding box center [99, 549] width 94 height 11
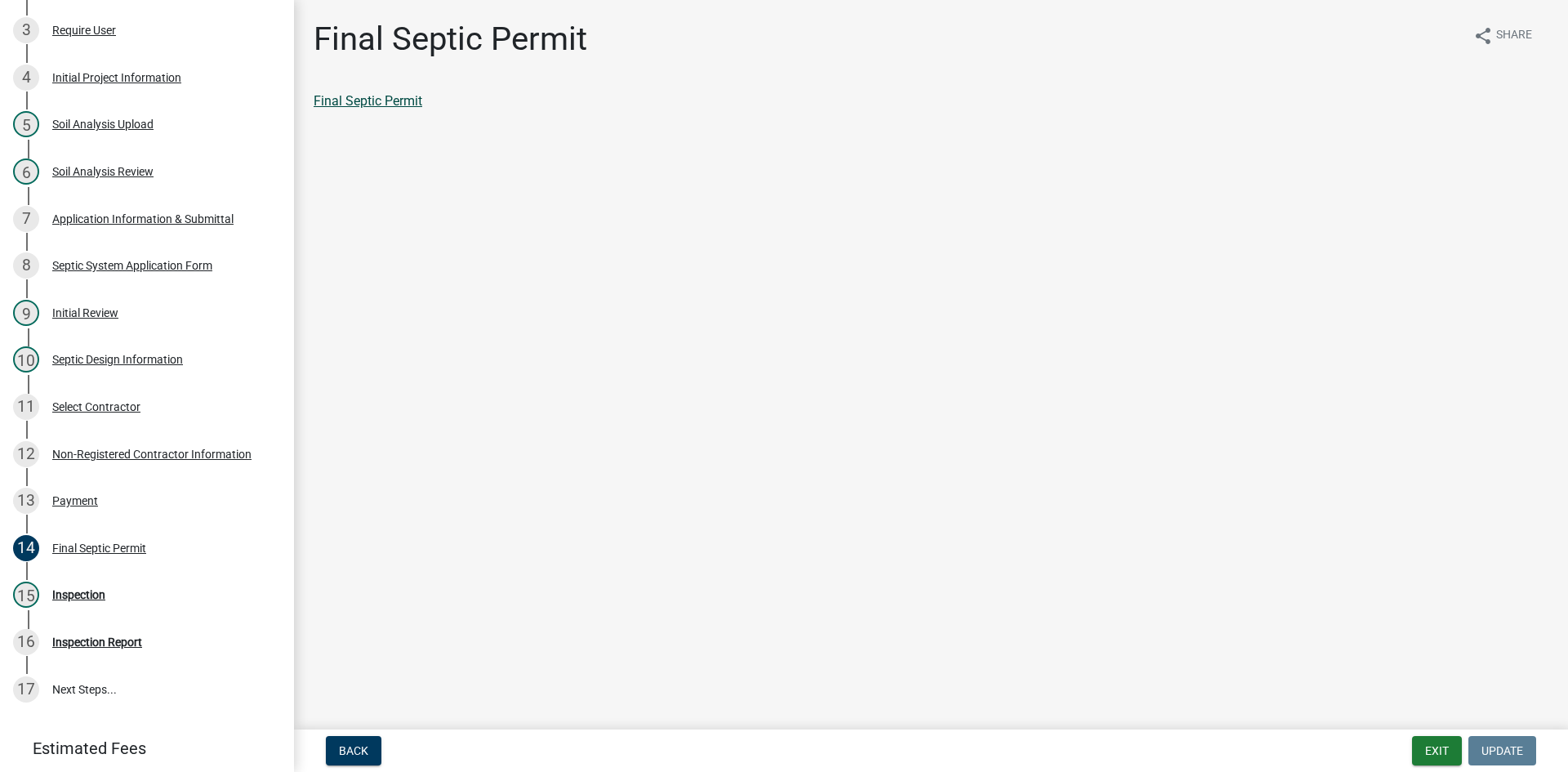
click at [372, 93] on link "Final Septic Permit" at bounding box center [368, 100] width 108 height 16
click at [1441, 755] on button "Exit" at bounding box center [1437, 751] width 50 height 30
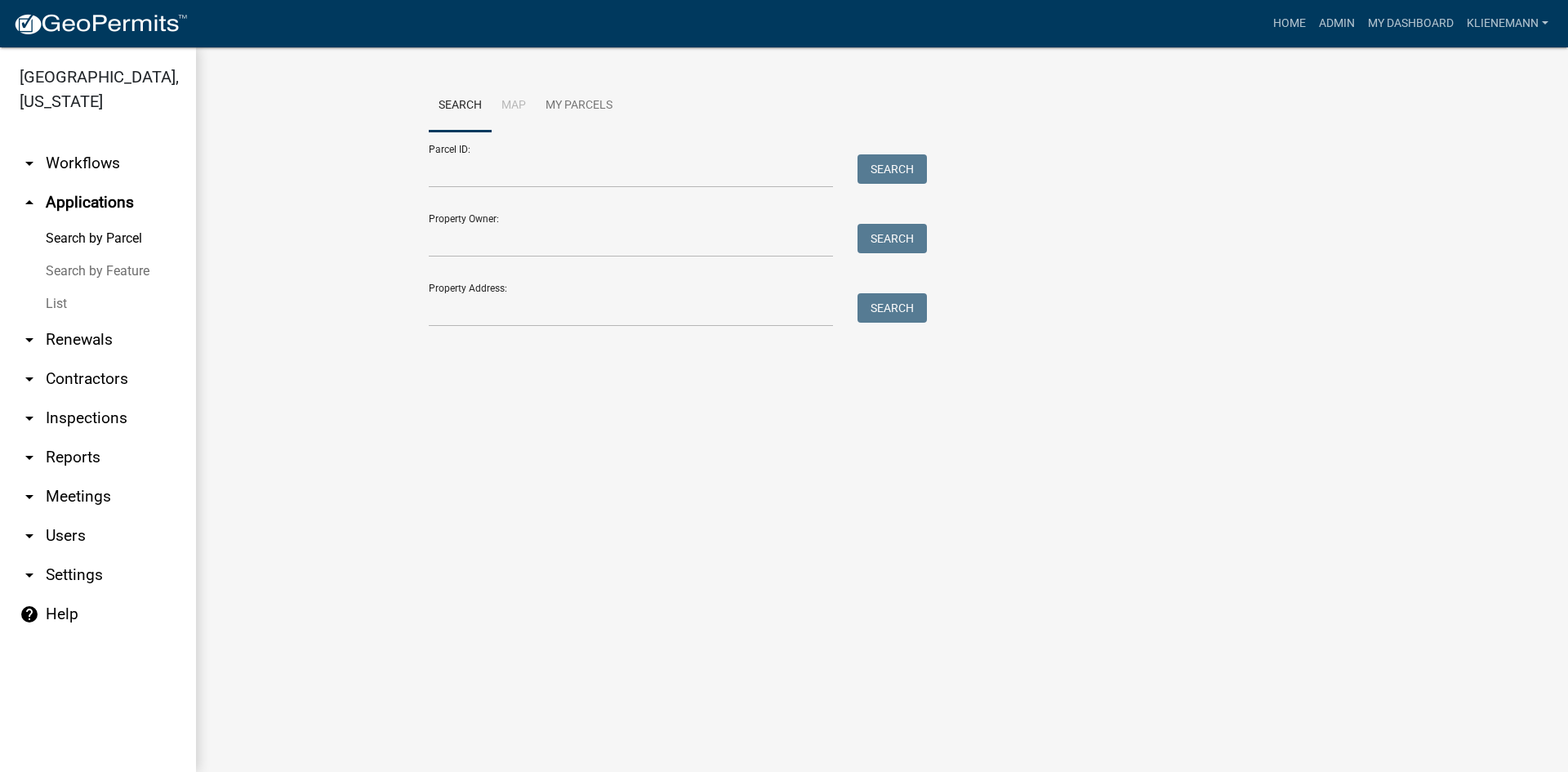
click at [83, 294] on link "List" at bounding box center [98, 304] width 196 height 33
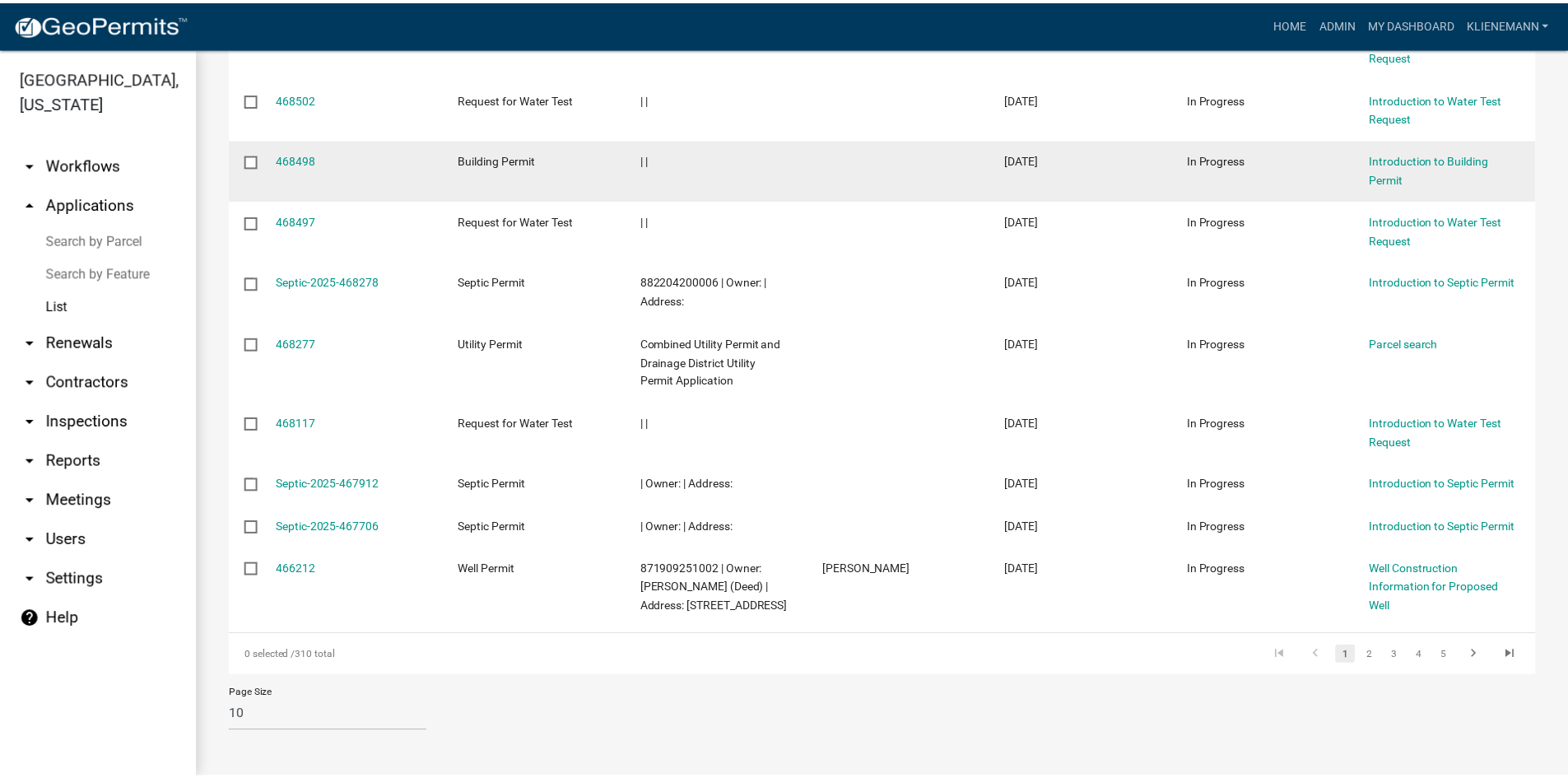
scroll to position [365, 0]
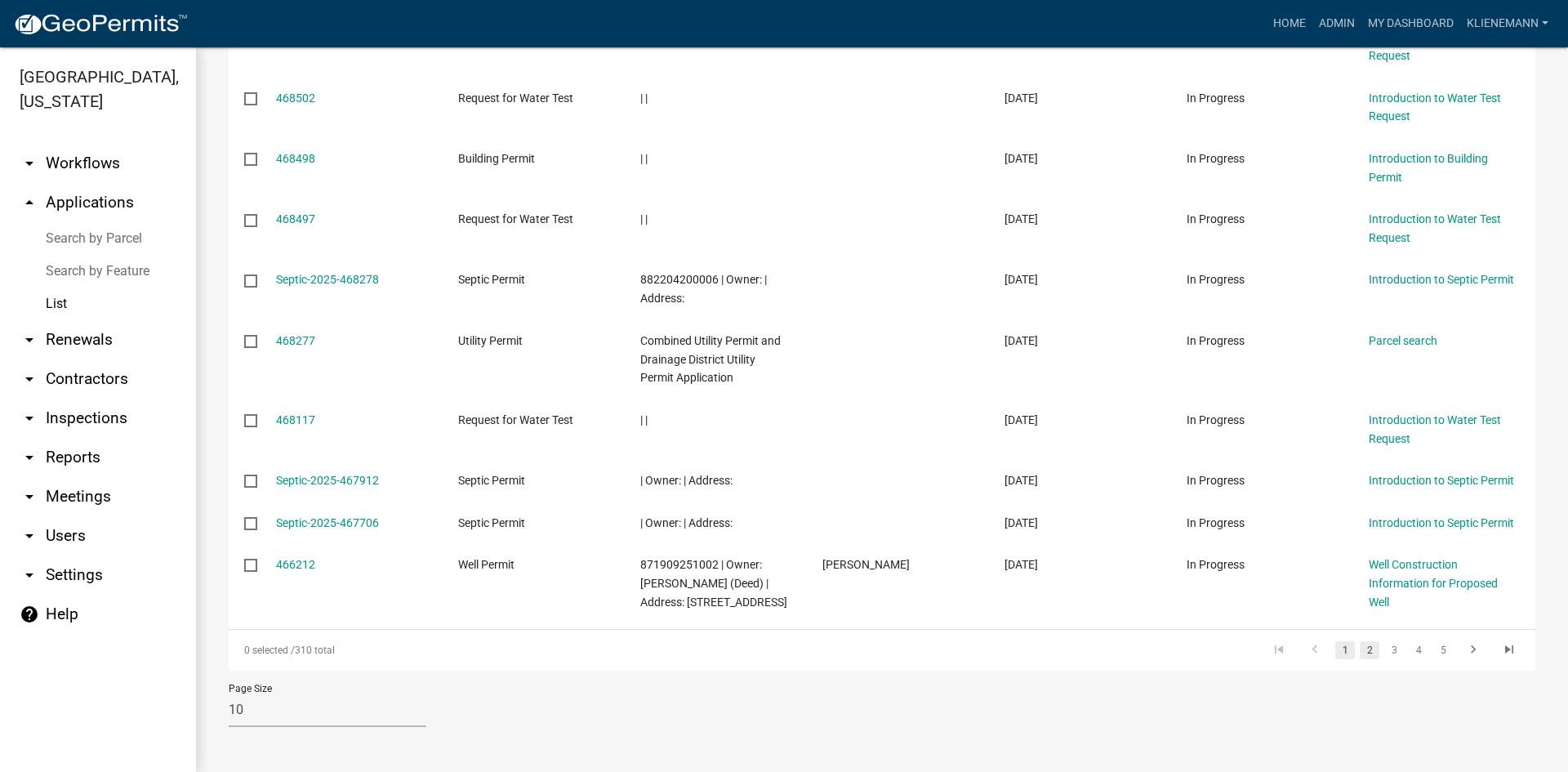
click at [1359, 646] on link "2" at bounding box center [1369, 650] width 20 height 18
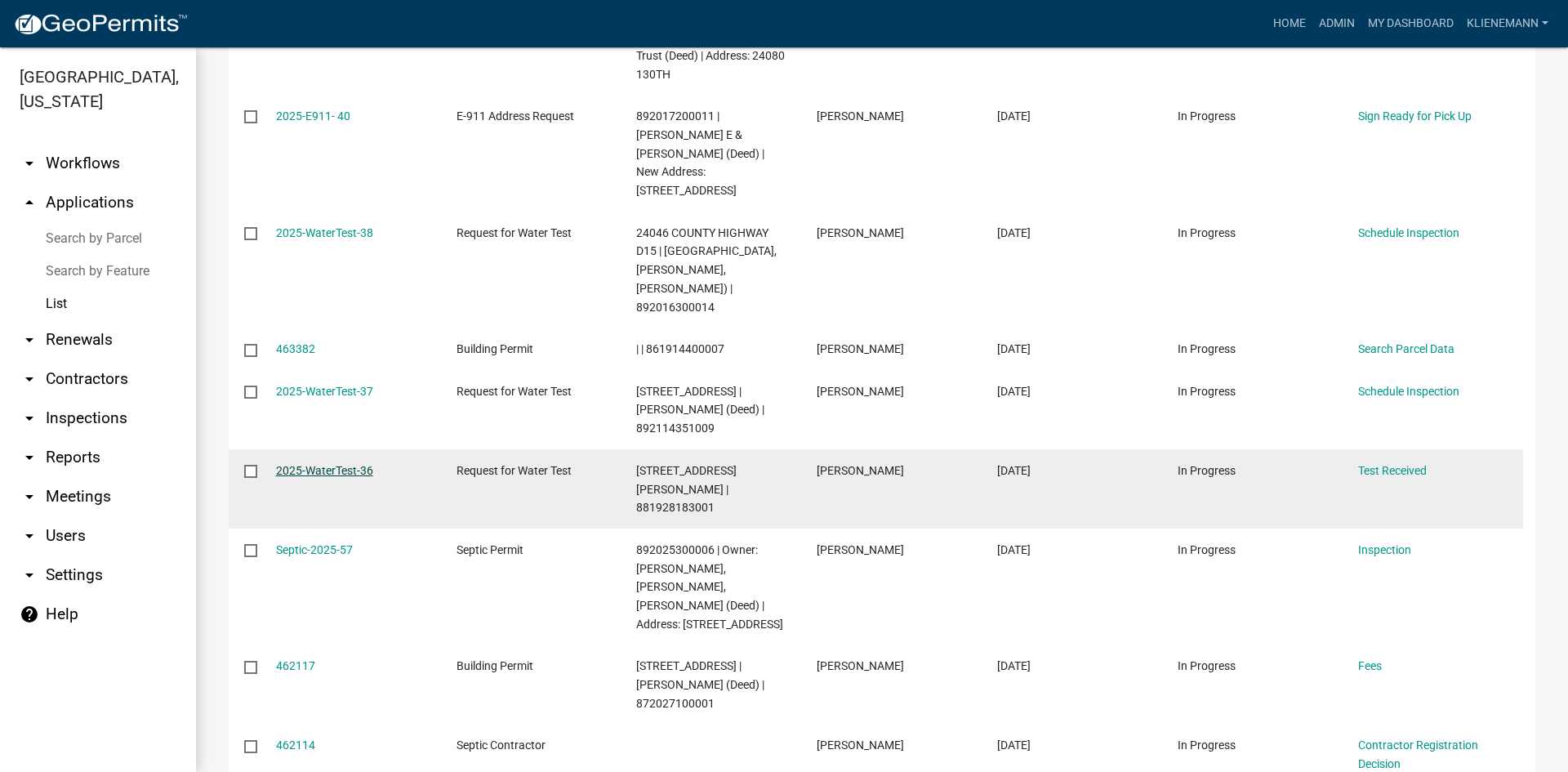
click at [337, 464] on link "2025-WaterTest-36" at bounding box center [324, 471] width 97 height 13
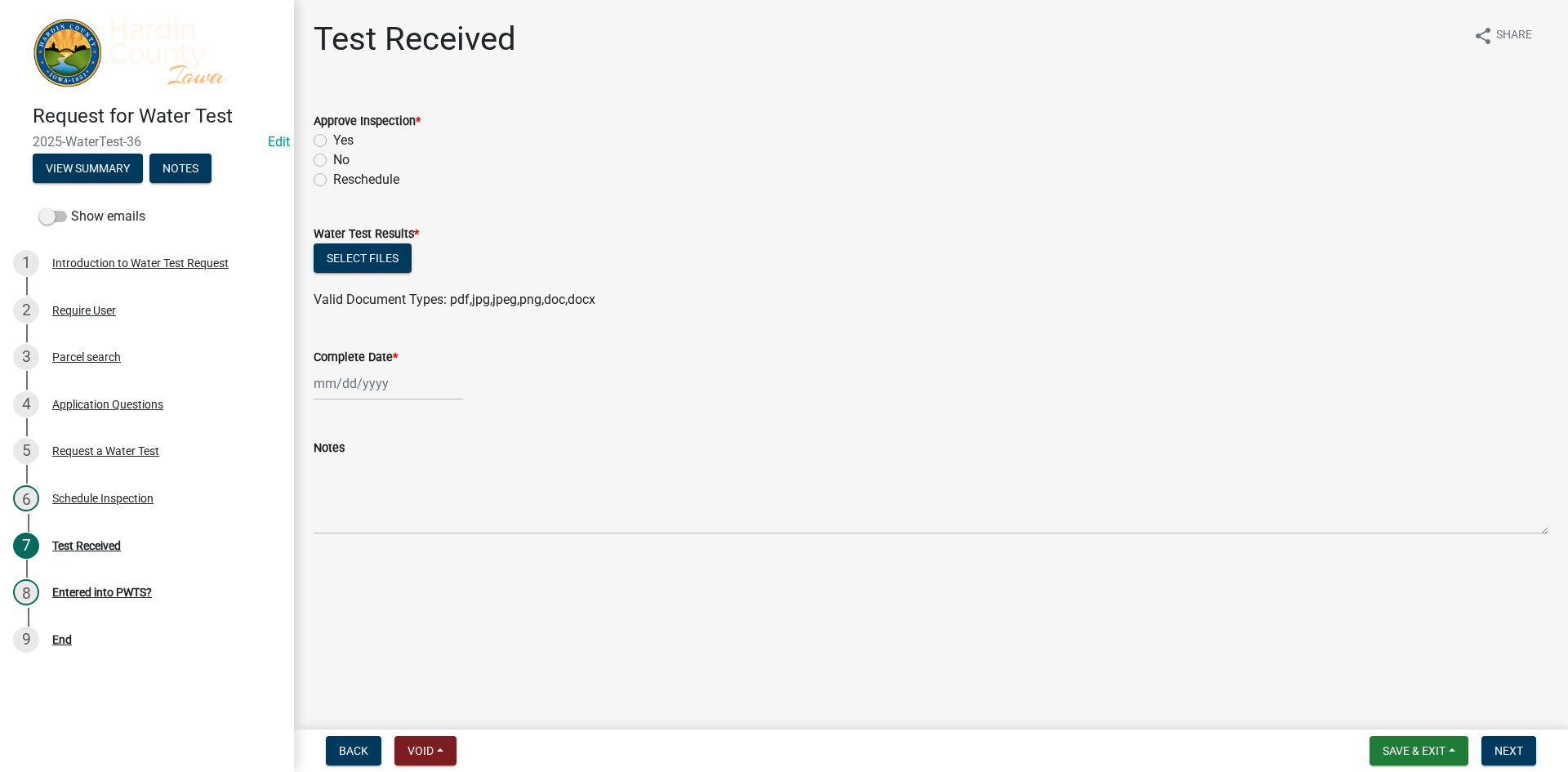
click at [340, 141] on label "Yes" at bounding box center [343, 140] width 21 height 20
click at [340, 141] on input "Yes" at bounding box center [338, 136] width 11 height 11
radio input "true"
click at [361, 255] on button "Select files" at bounding box center [362, 258] width 98 height 30
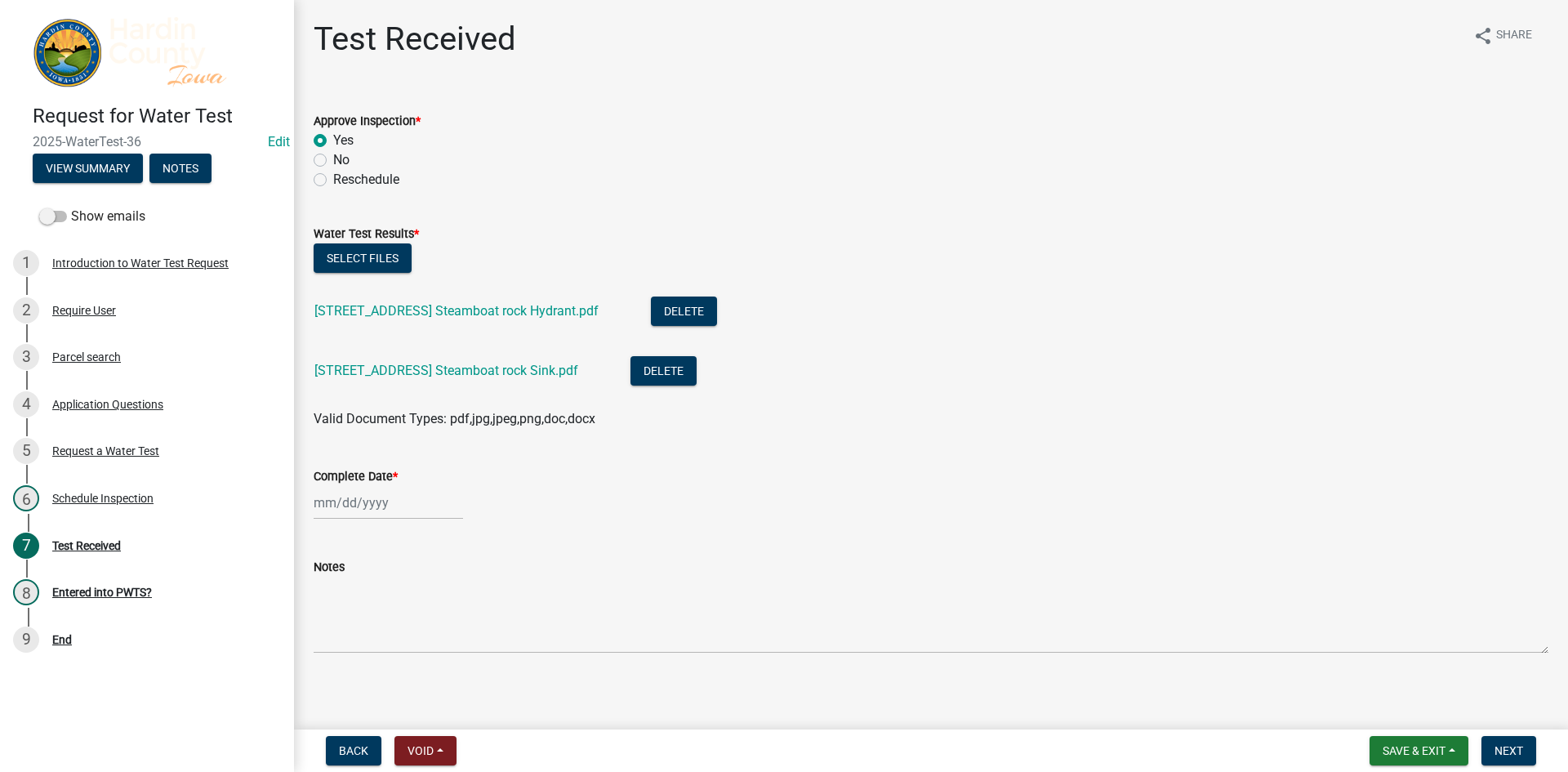
click at [419, 492] on div at bounding box center [388, 503] width 149 height 34
select select "8"
select select "2025"
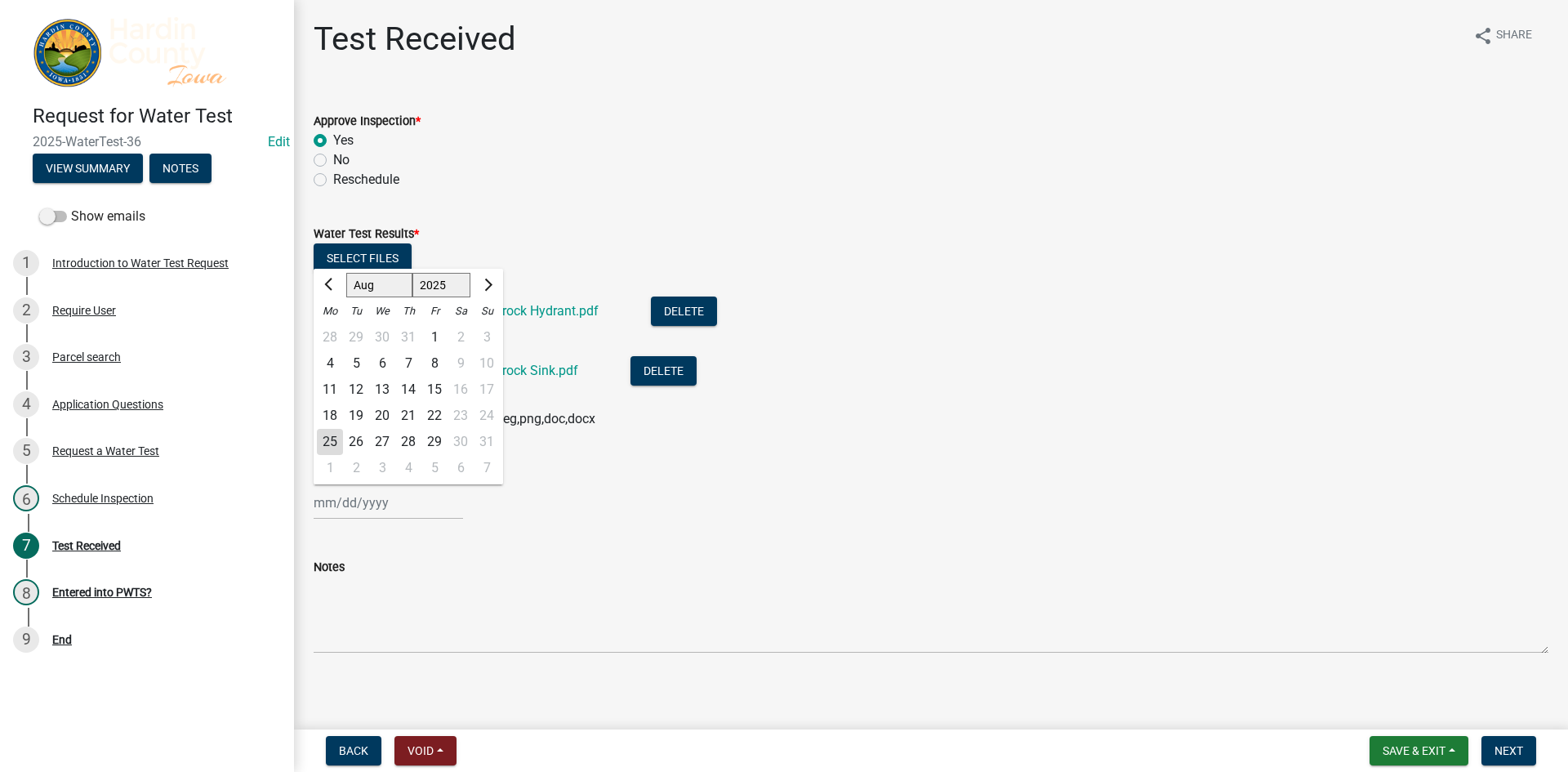
click at [332, 443] on div "25" at bounding box center [330, 442] width 26 height 26
type input "[DATE]"
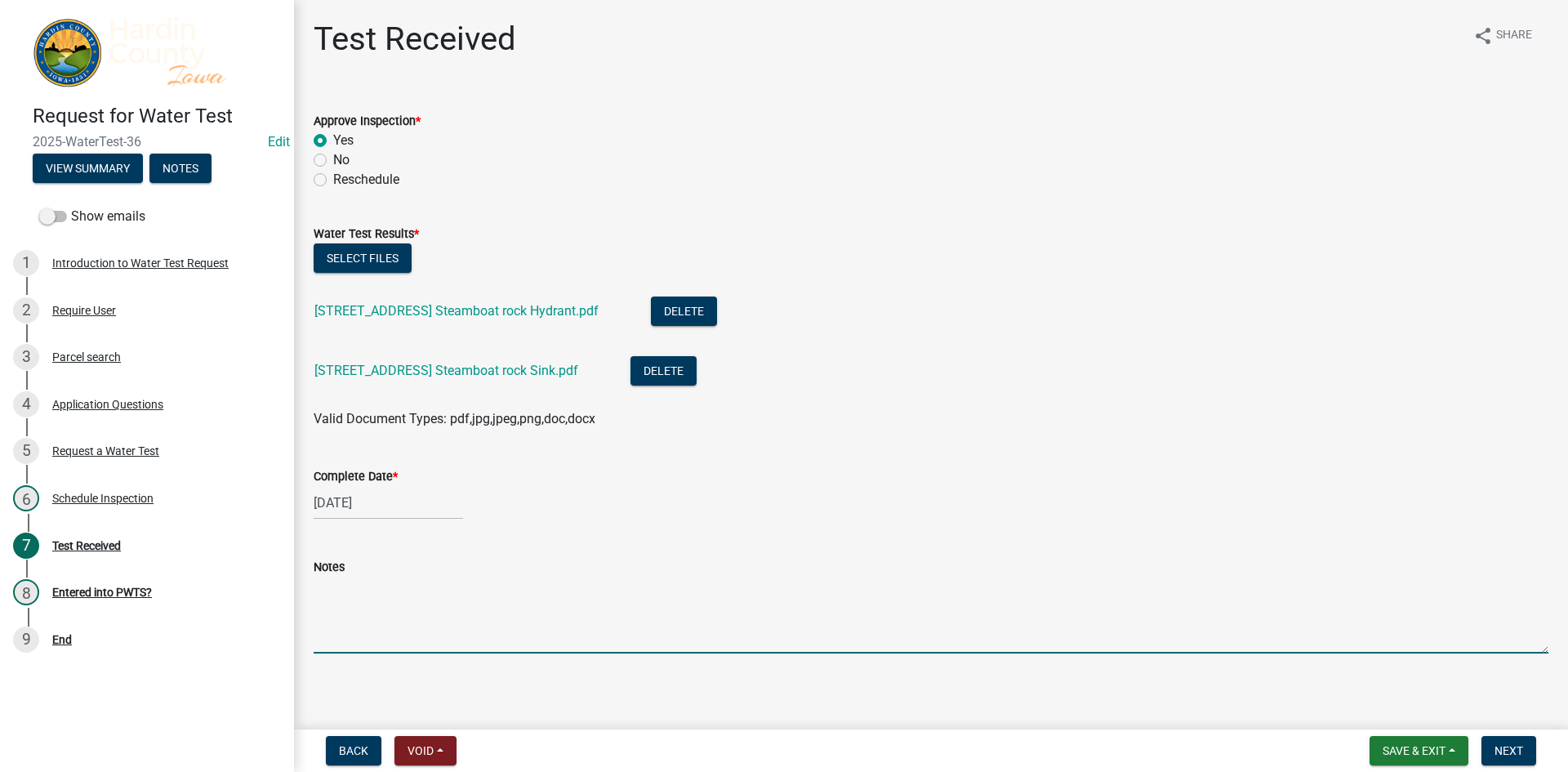
click at [391, 619] on textarea "Notes" at bounding box center [931, 615] width 1235 height 77
type textarea "High in [GEOGRAPHIC_DATA] in untreated water"
click at [1510, 738] on button "Next" at bounding box center [1509, 751] width 55 height 30
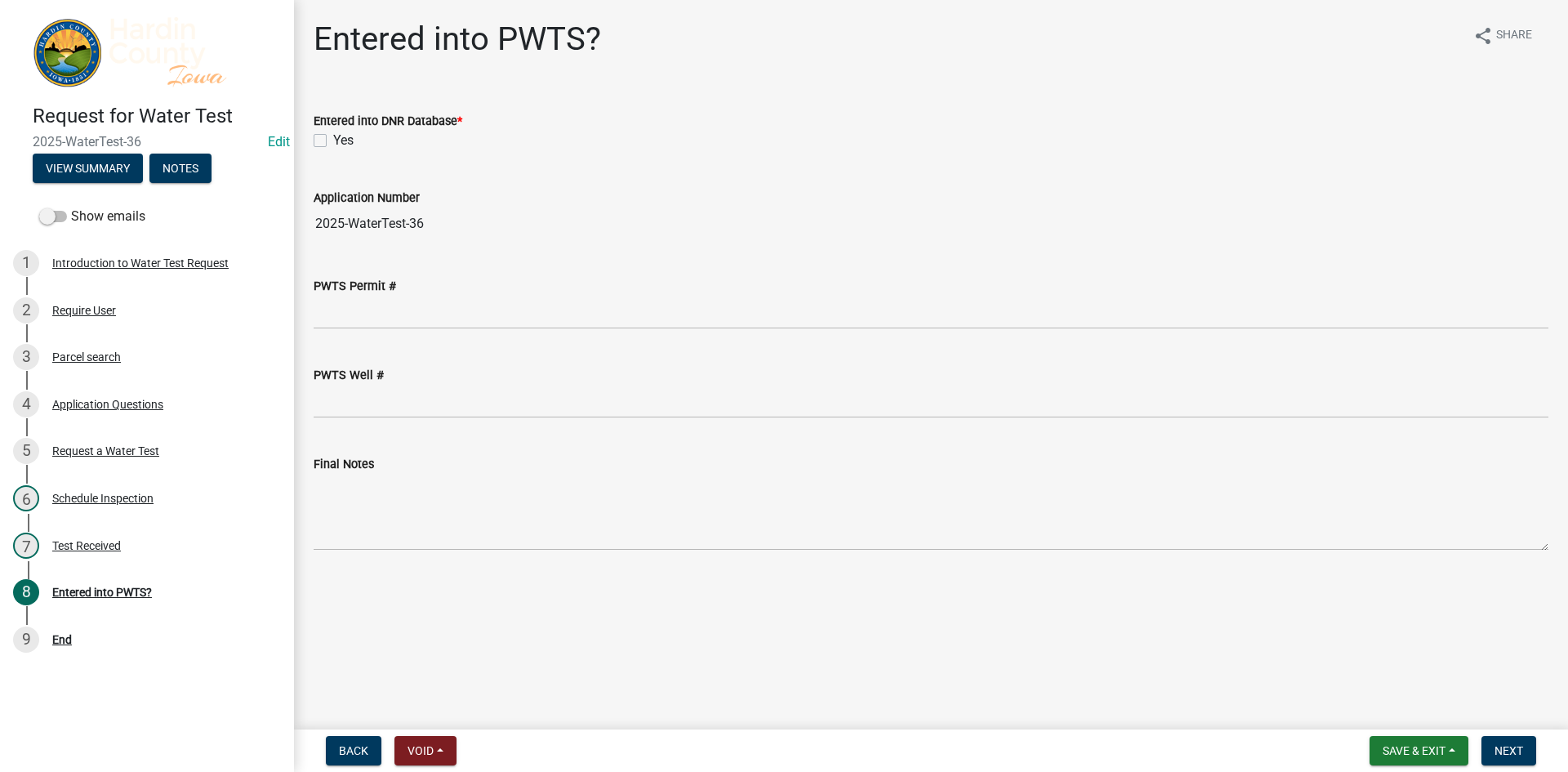
click at [339, 137] on label "Yes" at bounding box center [343, 140] width 21 height 20
click at [339, 137] on input "Yes" at bounding box center [338, 136] width 11 height 11
checkbox input "true"
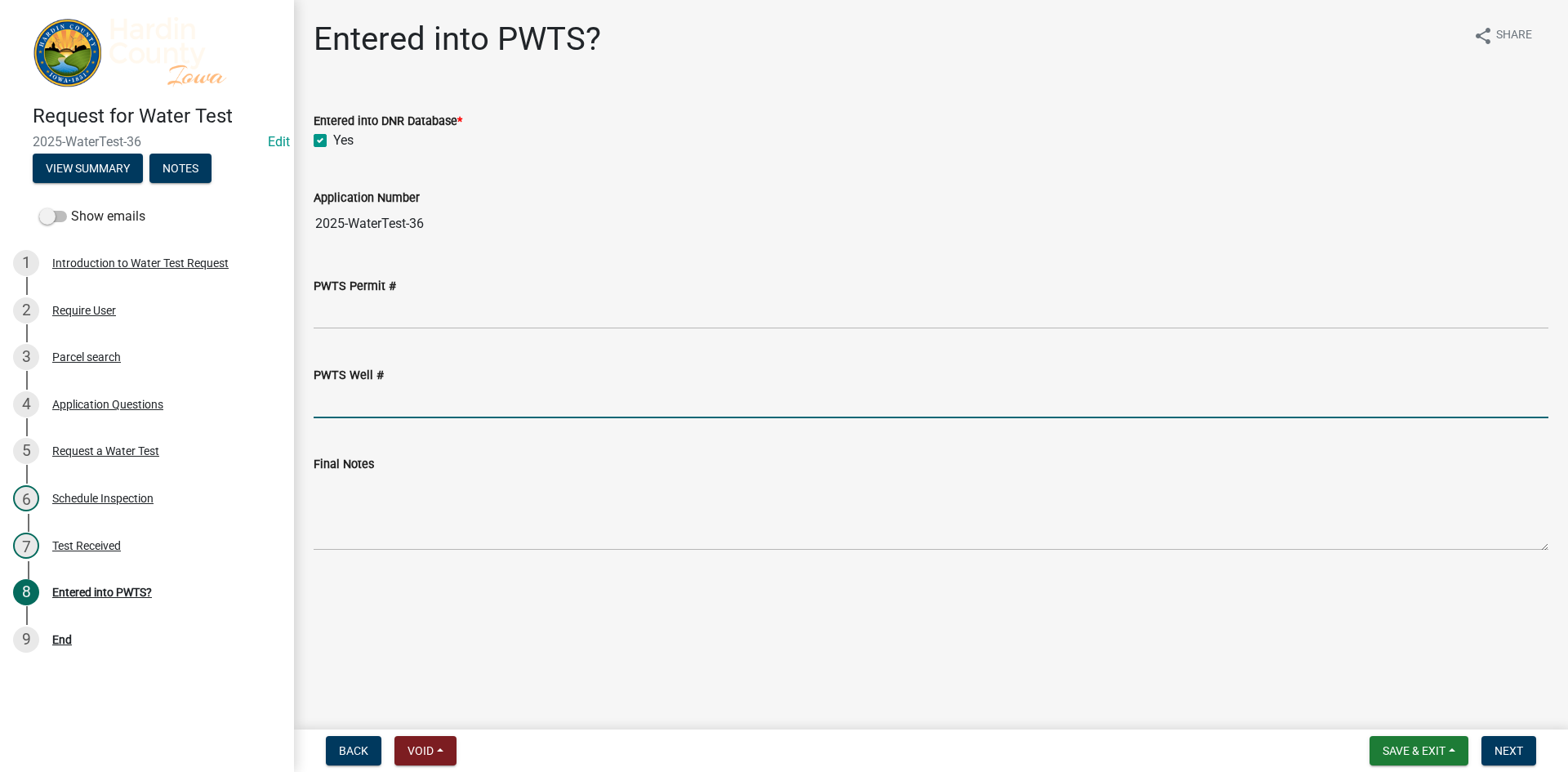
click at [385, 412] on input "PWTS Well #" at bounding box center [931, 402] width 1235 height 34
type input "2241227"
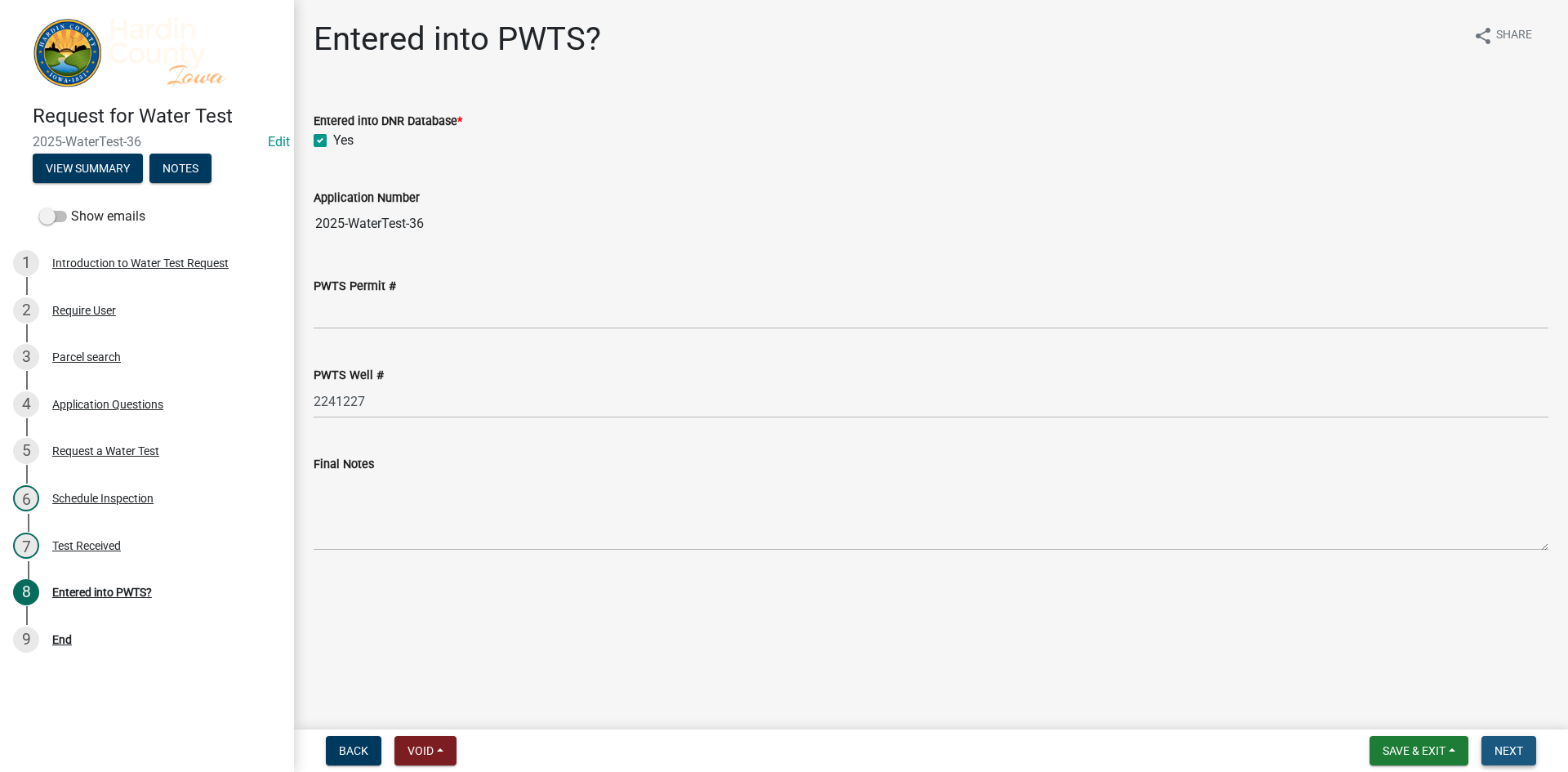
click at [1524, 747] on button "Next" at bounding box center [1509, 751] width 55 height 30
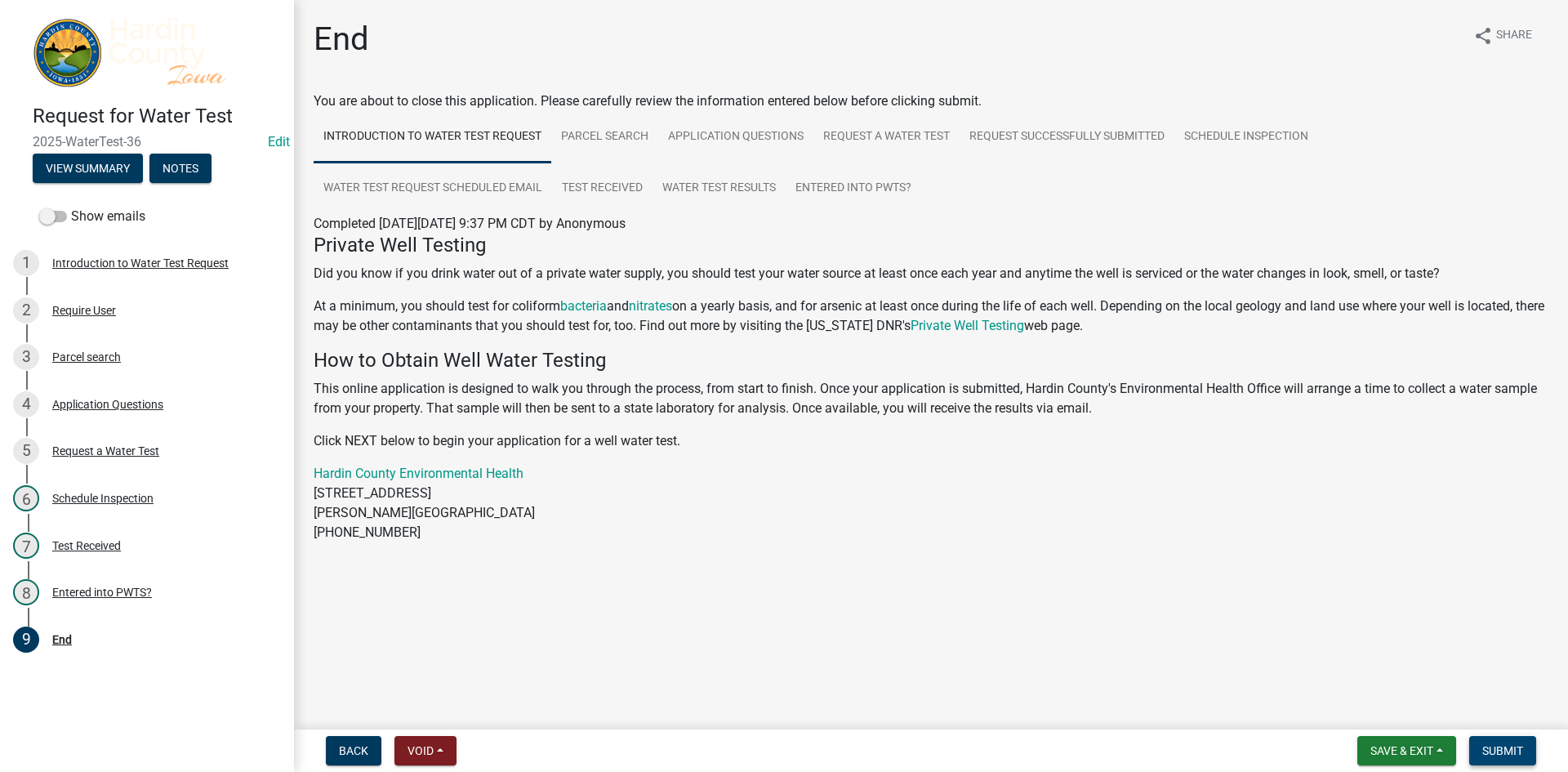
click at [1524, 747] on button "Submit" at bounding box center [1503, 751] width 67 height 30
